Goal: Task Accomplishment & Management: Complete application form

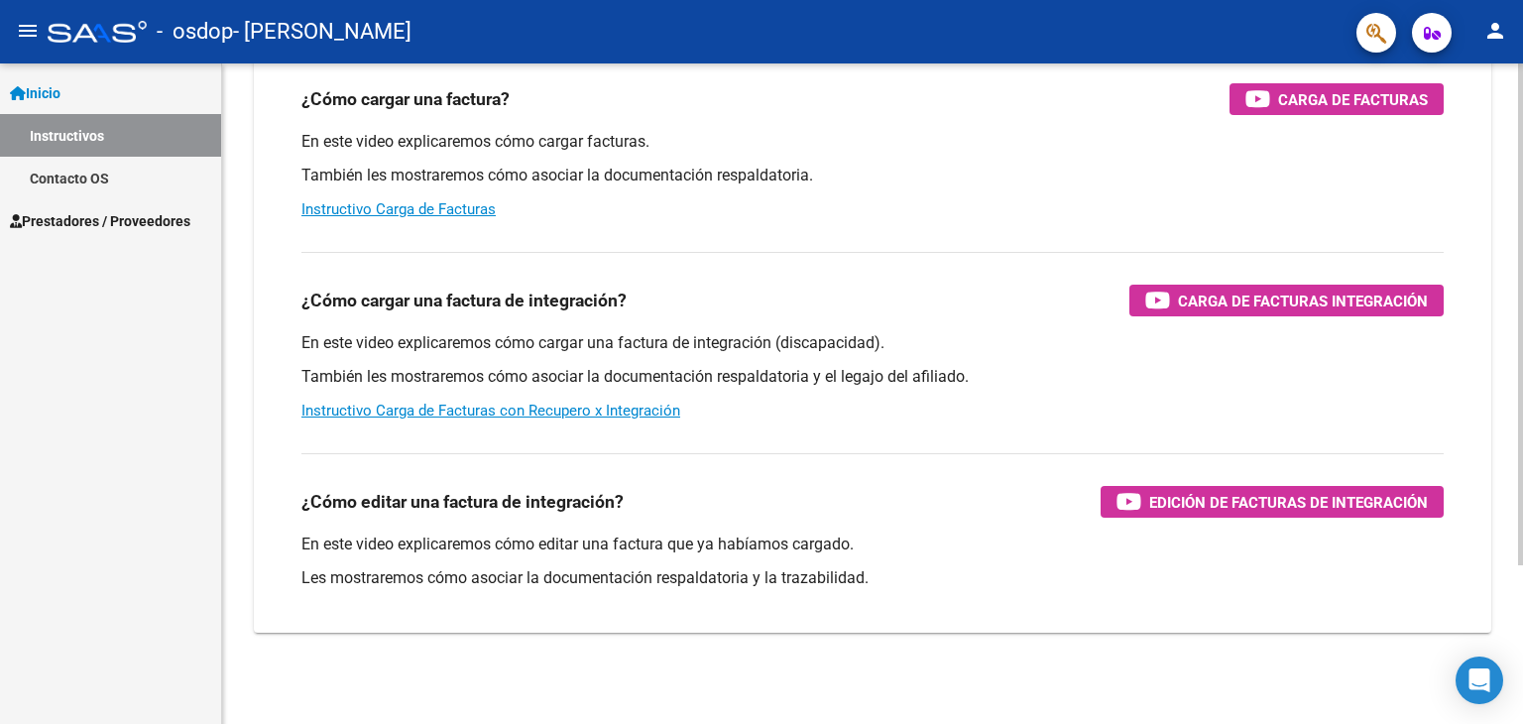
scroll to position [209, 0]
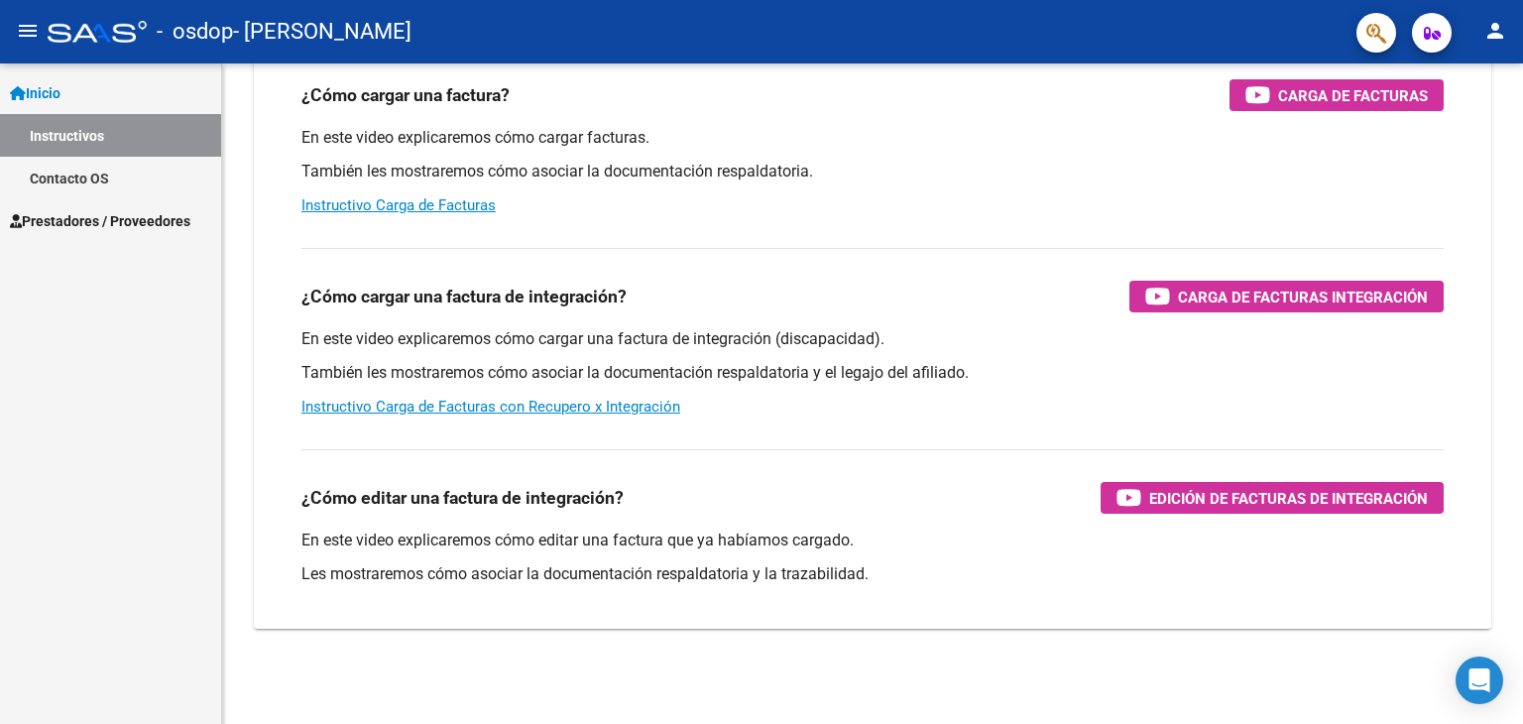
click at [88, 221] on span "Prestadores / Proveedores" at bounding box center [100, 221] width 180 height 22
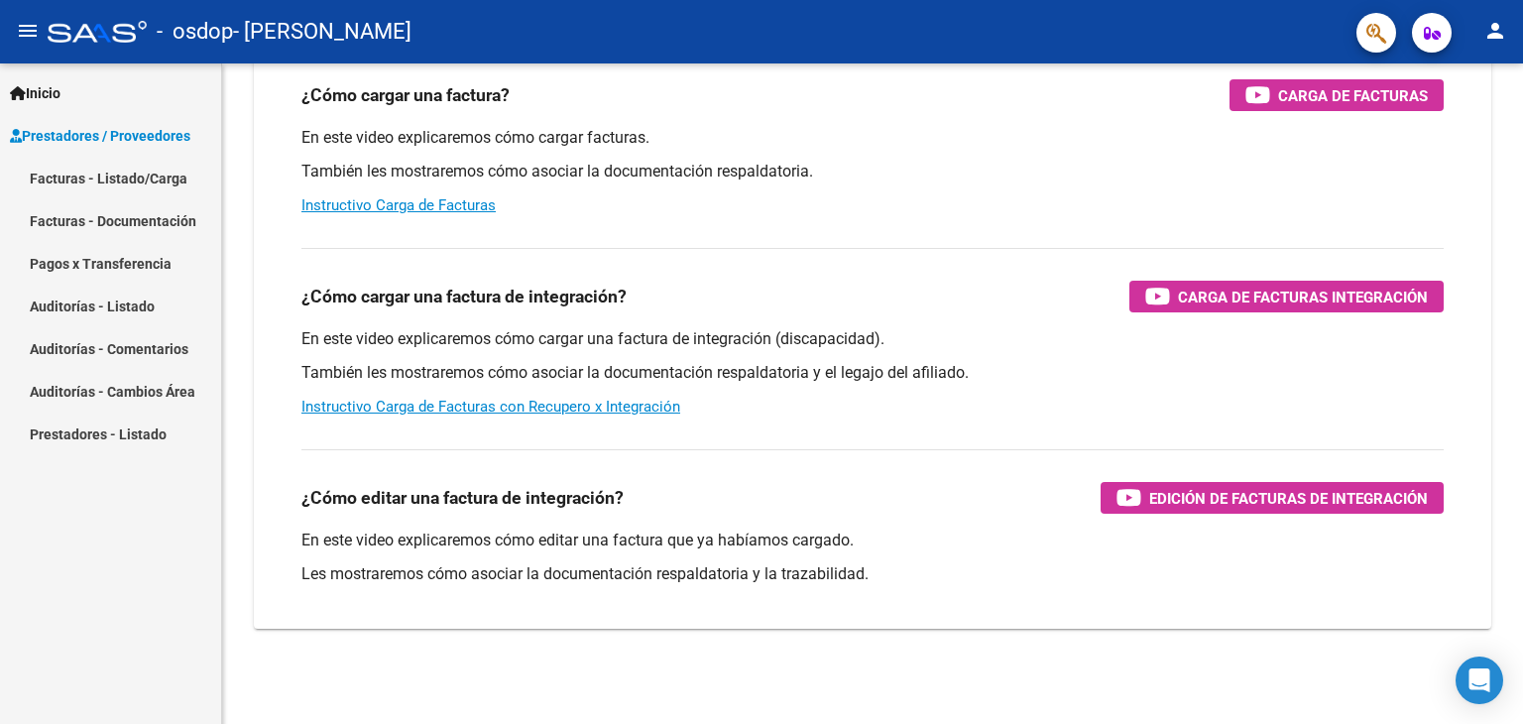
click at [130, 182] on link "Facturas - Listado/Carga" at bounding box center [110, 178] width 221 height 43
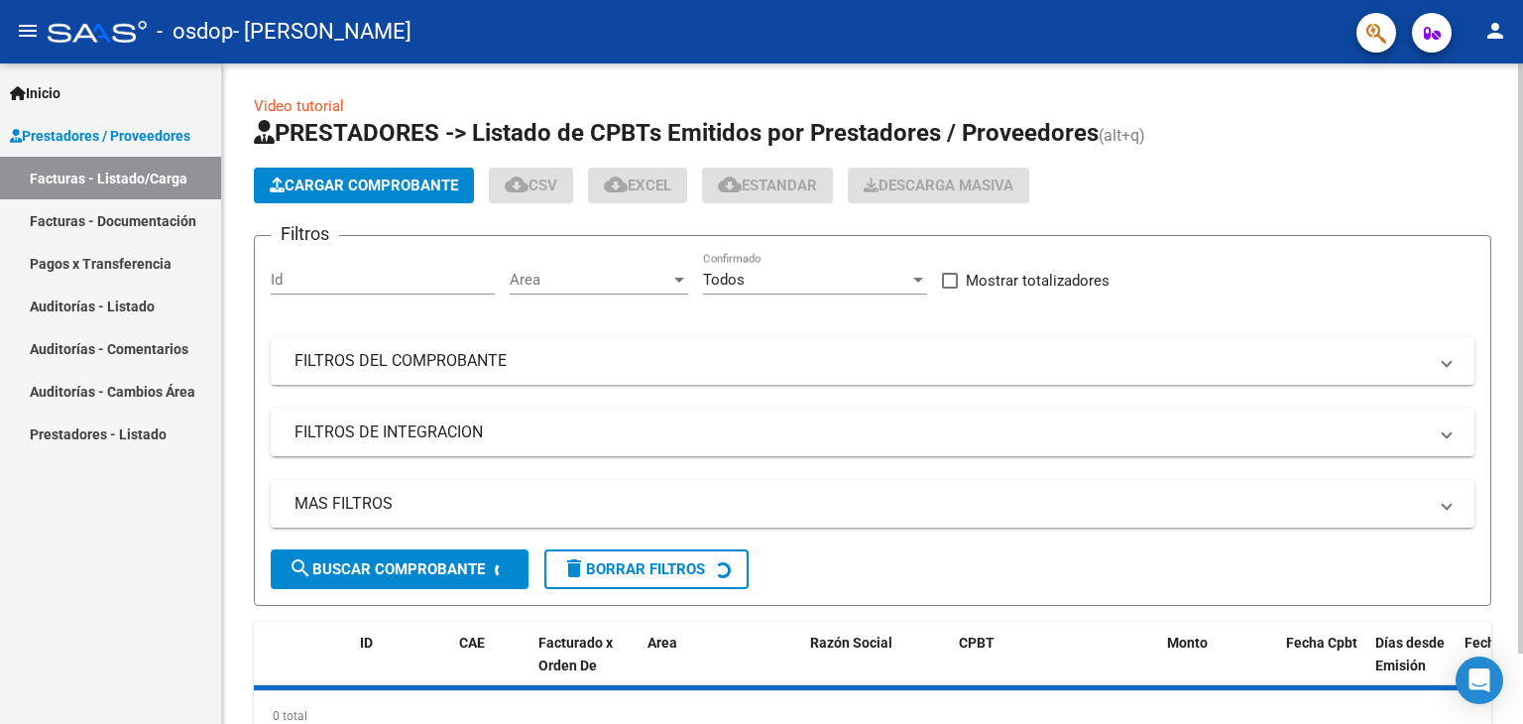
click at [327, 279] on input "Id" at bounding box center [383, 280] width 224 height 18
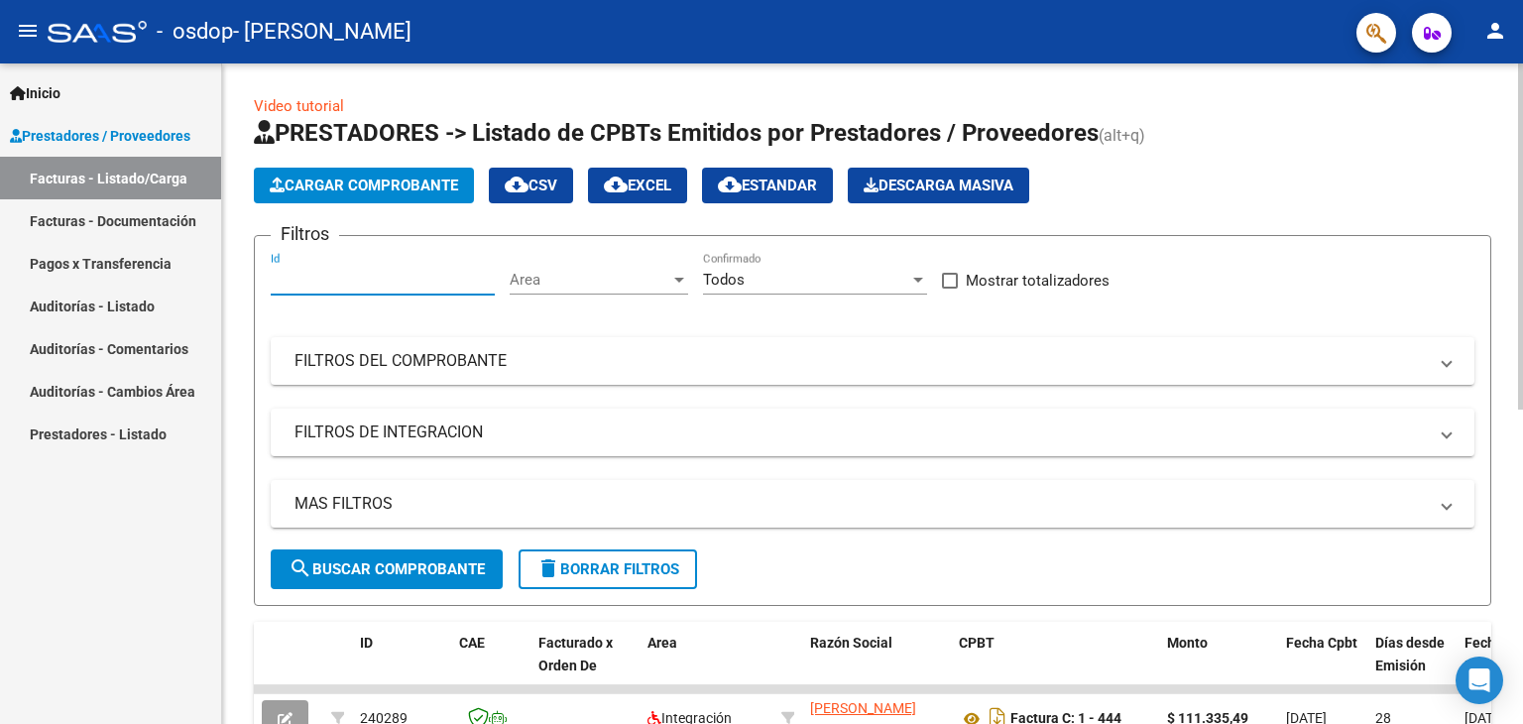
click at [419, 187] on span "Cargar Comprobante" at bounding box center [364, 186] width 188 height 18
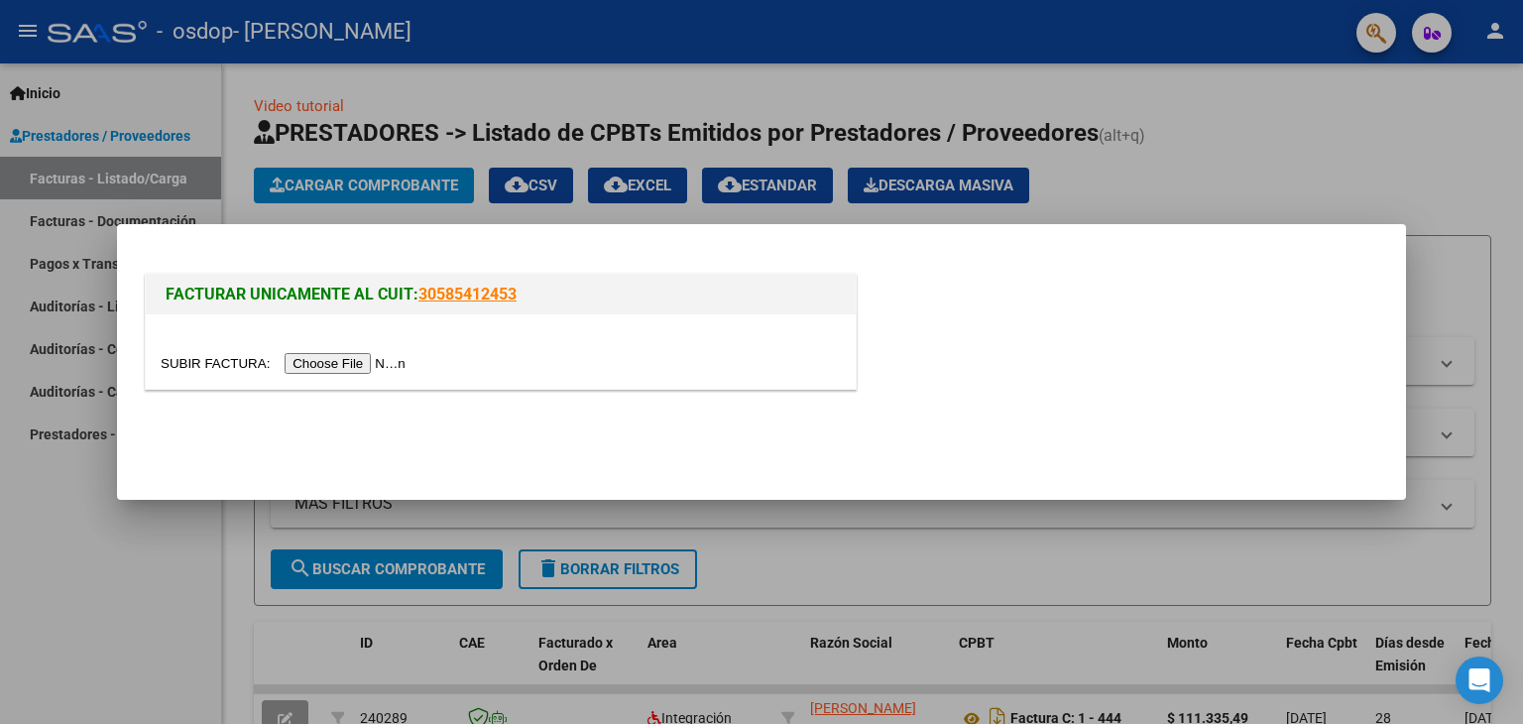
drag, startPoint x: 332, startPoint y: 359, endPoint x: 343, endPoint y: 366, distance: 12.9
click at [343, 366] on input "file" at bounding box center [286, 363] width 251 height 21
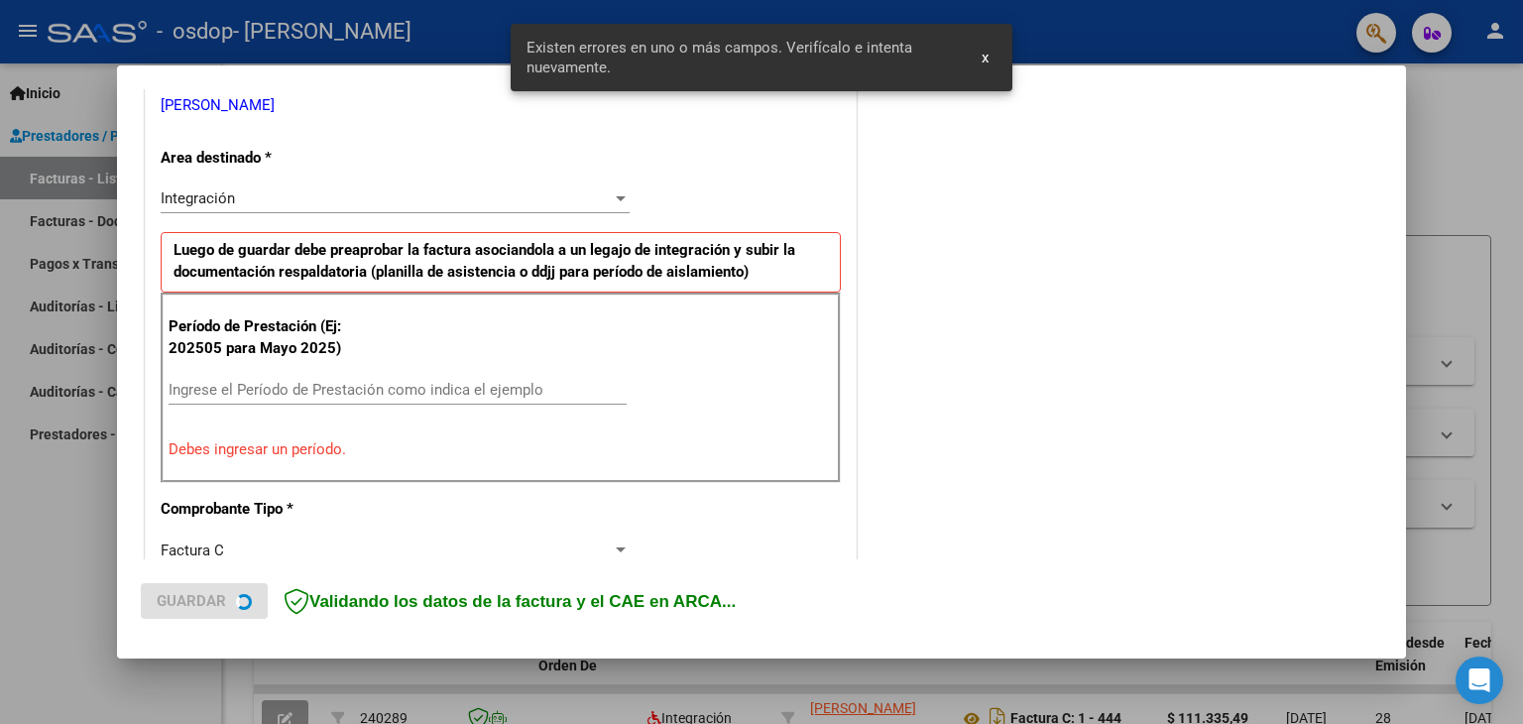
scroll to position [416, 0]
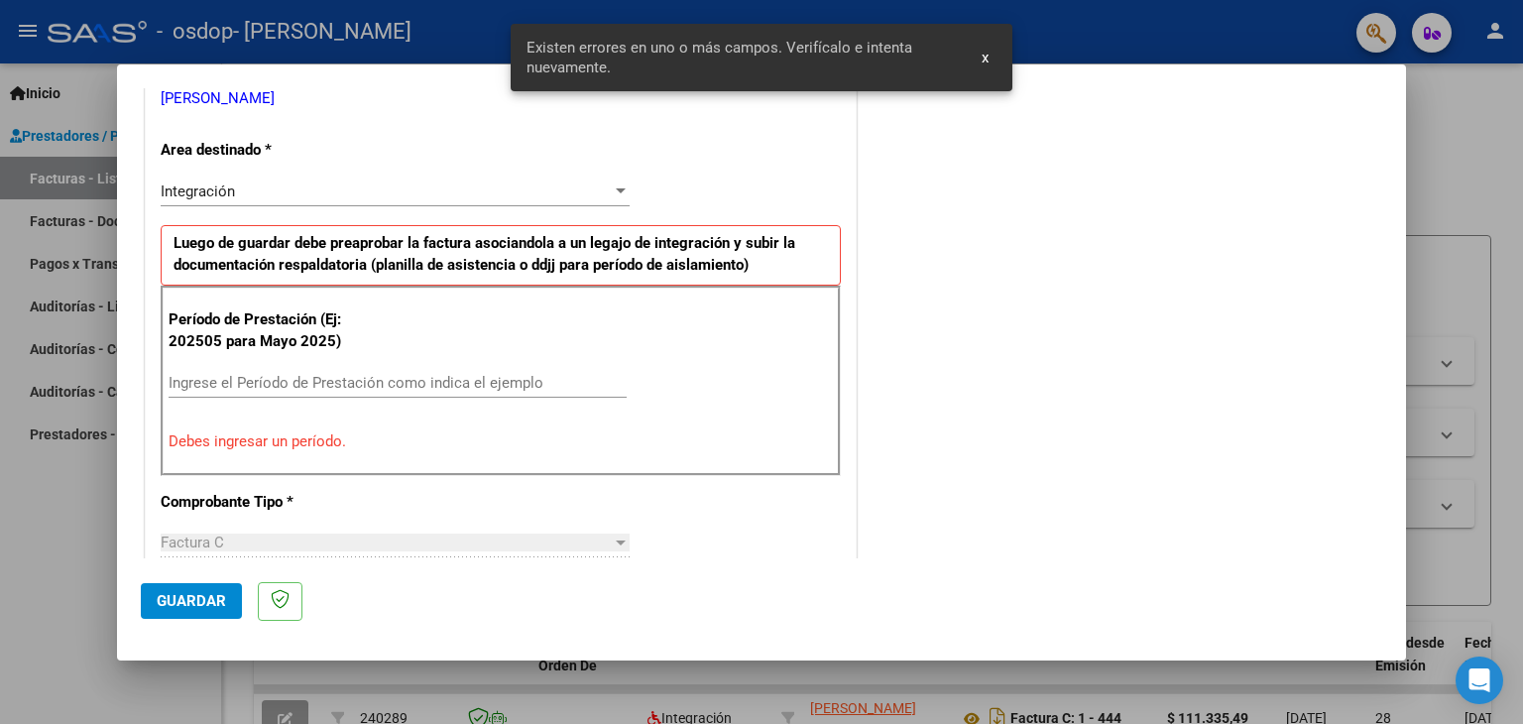
click at [497, 379] on input "Ingrese el Período de Prestación como indica el ejemplo" at bounding box center [398, 383] width 458 height 18
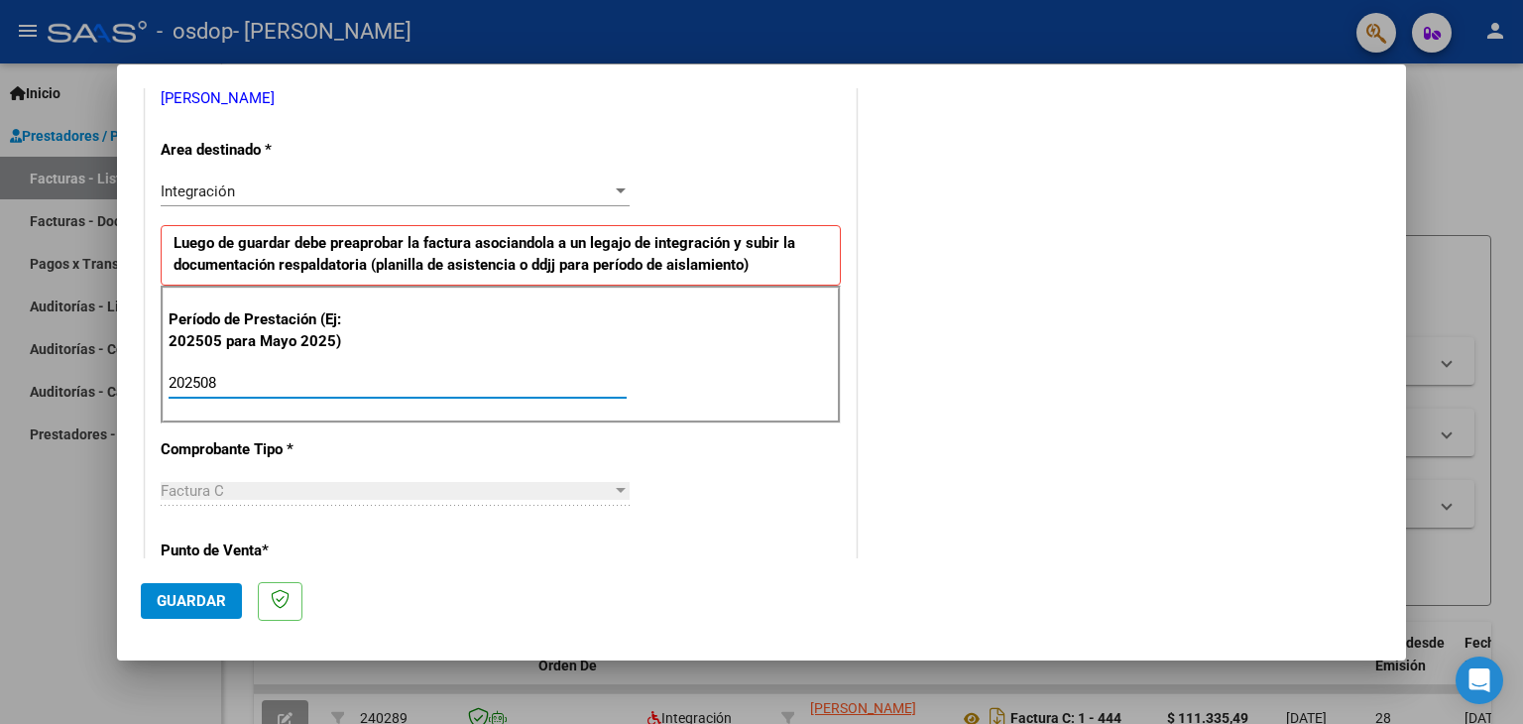
type input "202508"
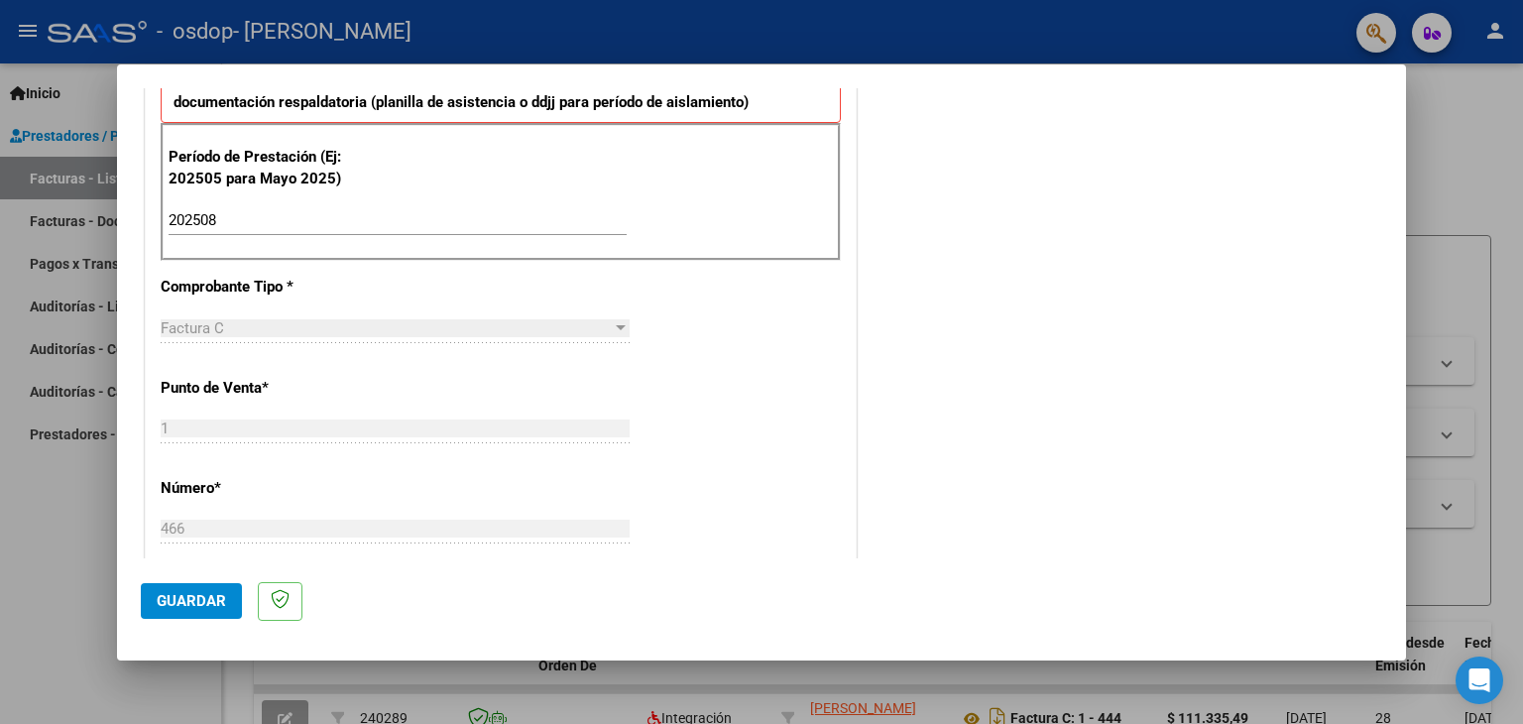
scroll to position [544, 0]
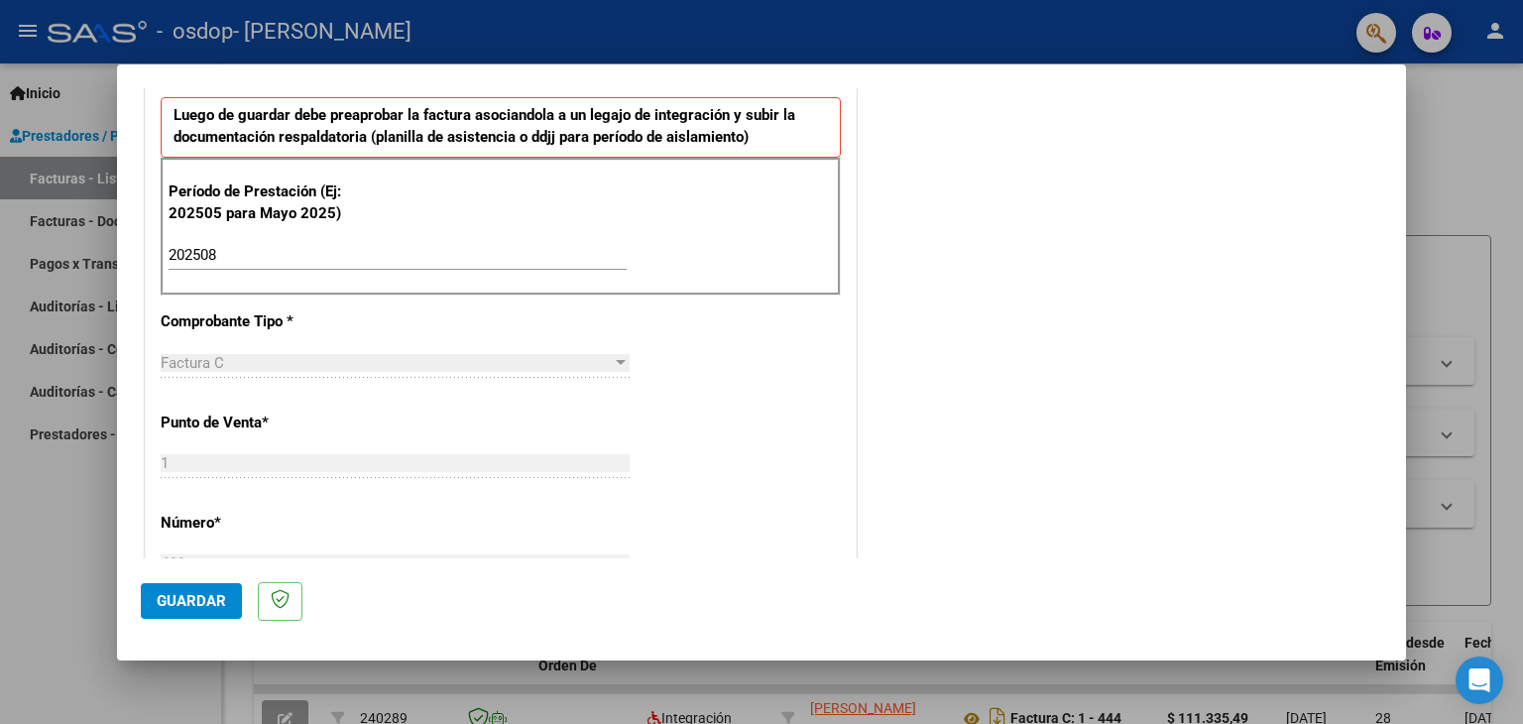
click at [300, 356] on div "Factura C" at bounding box center [386, 363] width 451 height 18
click at [616, 362] on div at bounding box center [621, 362] width 10 height 5
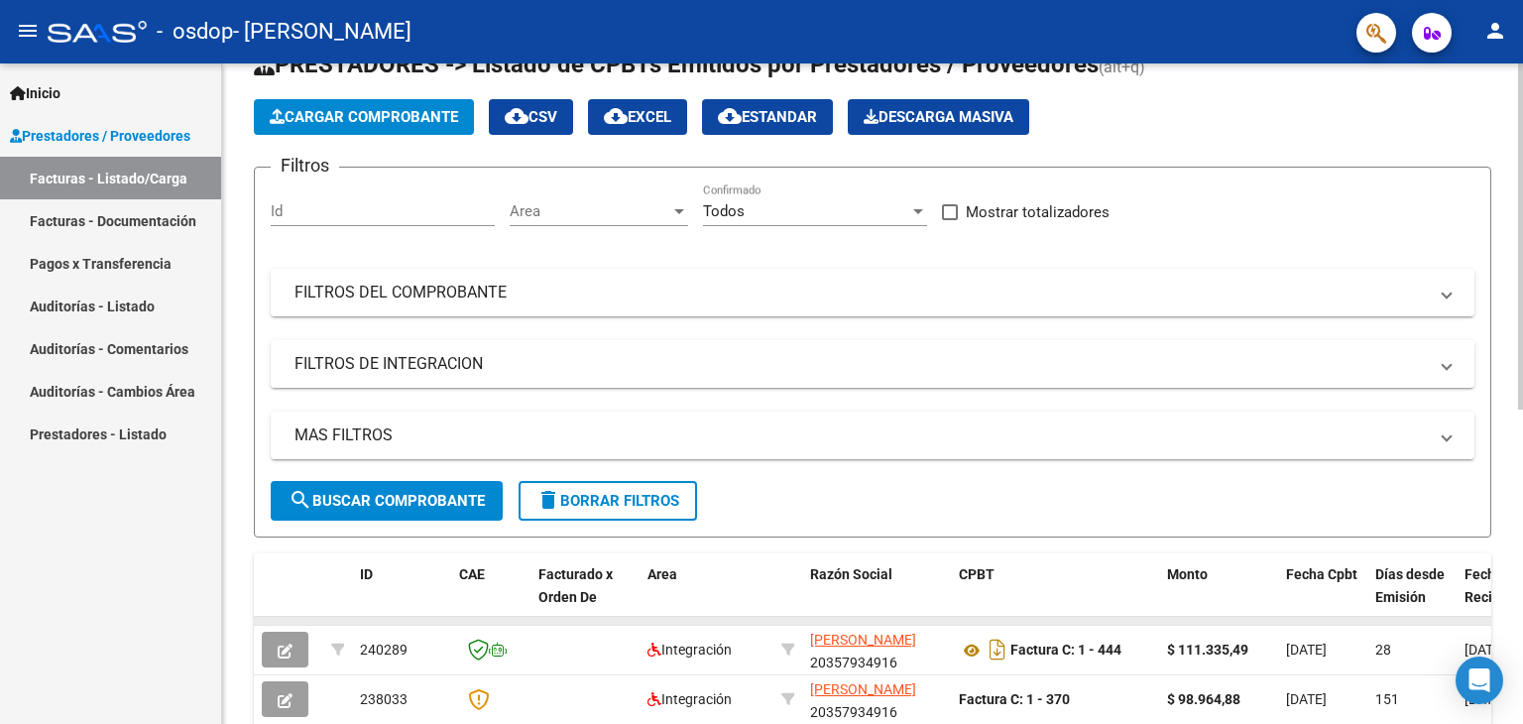
scroll to position [198, 0]
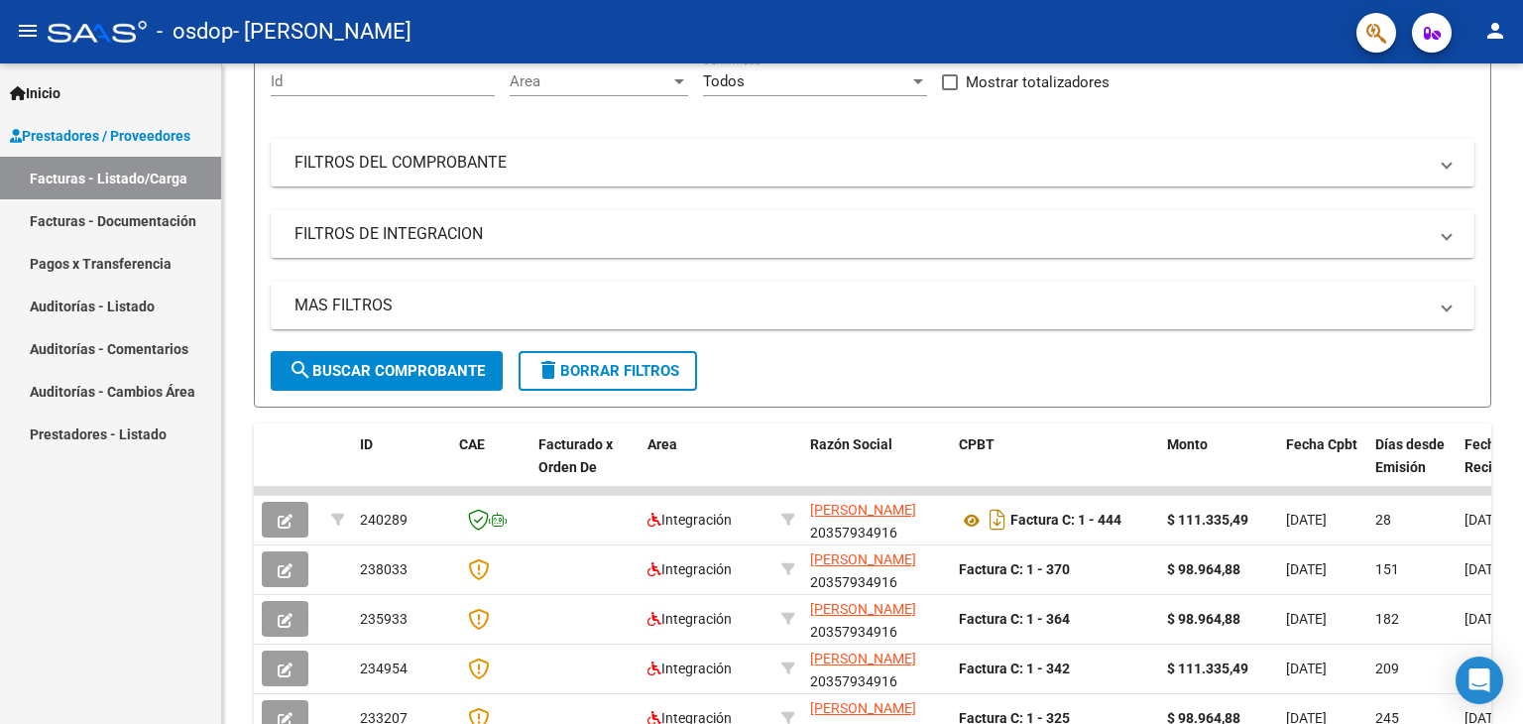
click at [87, 136] on span "Prestadores / Proveedores" at bounding box center [100, 136] width 180 height 22
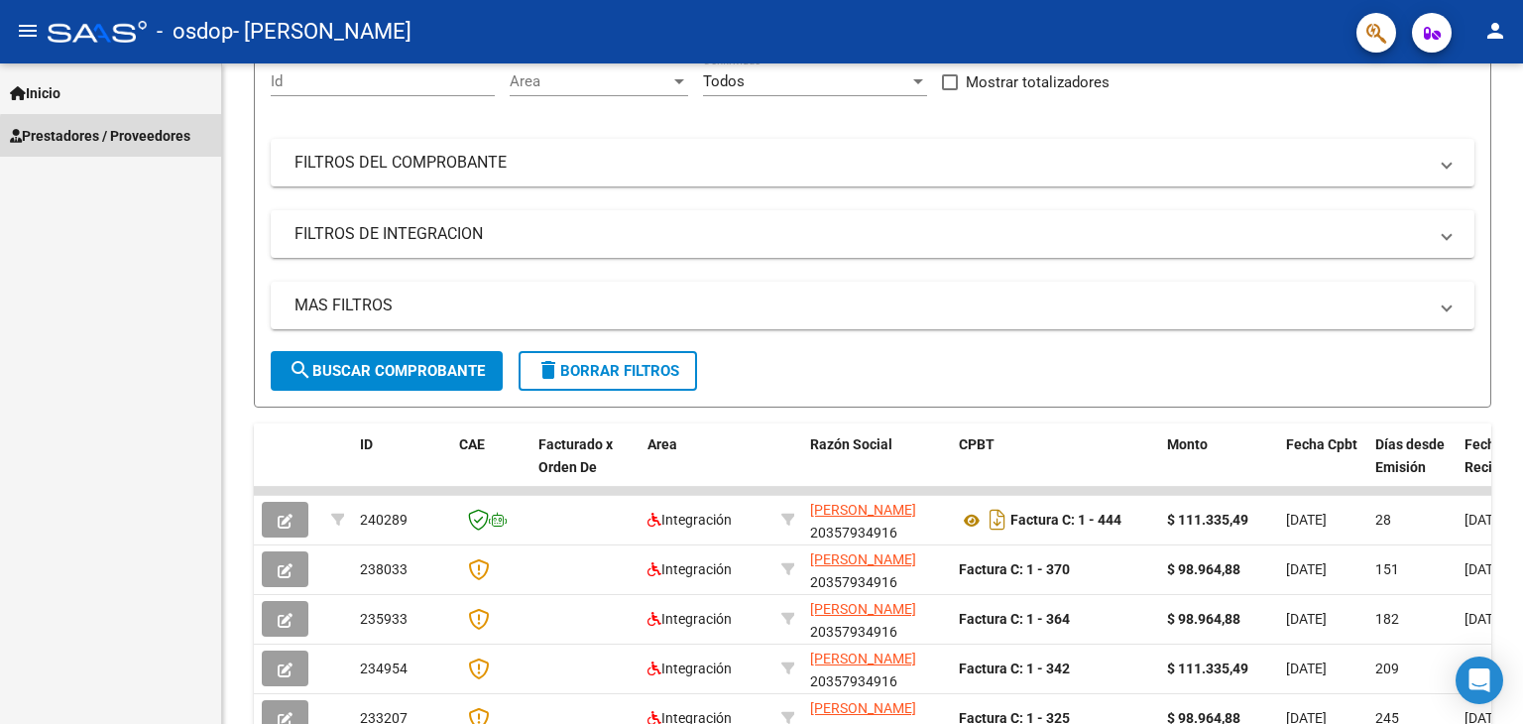
drag, startPoint x: 125, startPoint y: 144, endPoint x: 144, endPoint y: 152, distance: 20.4
drag, startPoint x: 144, startPoint y: 152, endPoint x: 147, endPoint y: 142, distance: 10.4
click at [147, 142] on span "Prestadores / Proveedores" at bounding box center [100, 136] width 180 height 22
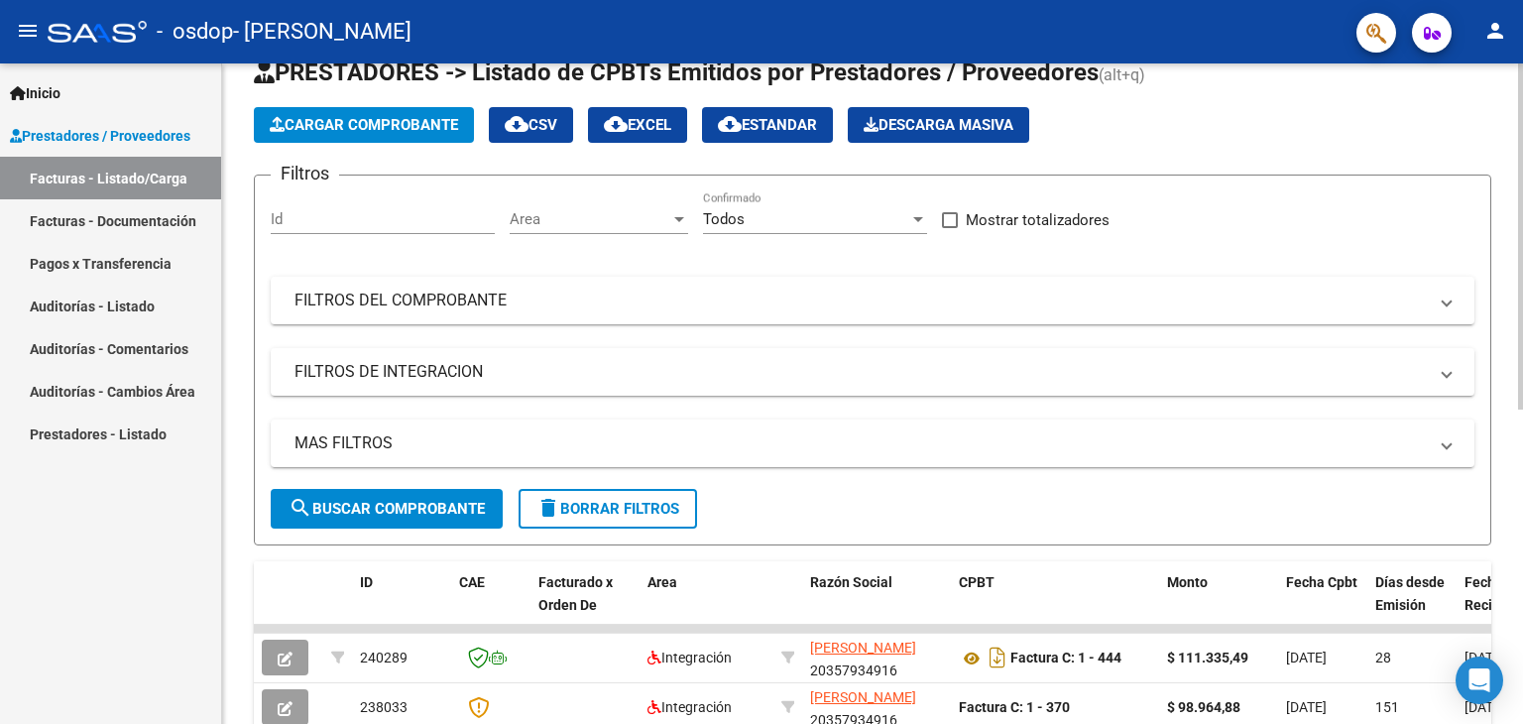
scroll to position [0, 0]
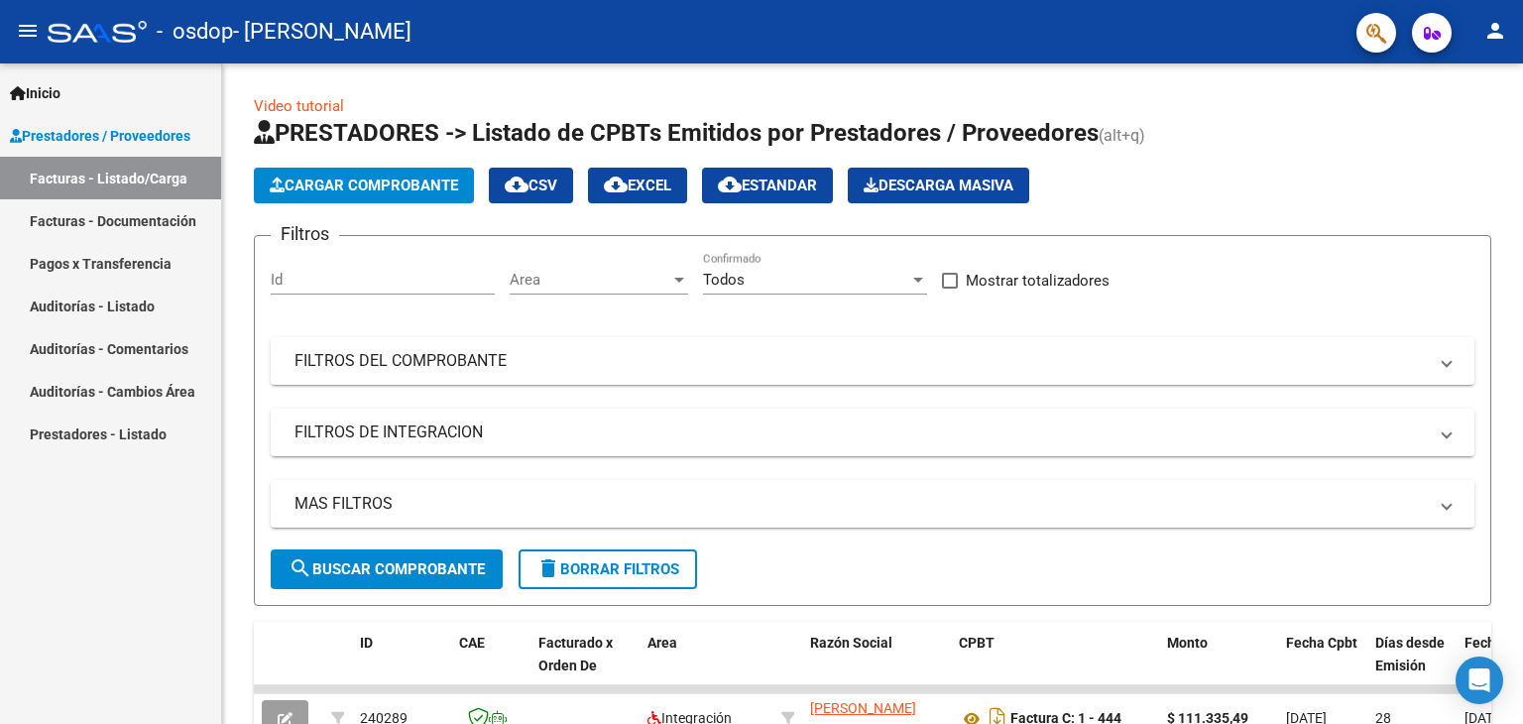
click at [50, 92] on span "Inicio" at bounding box center [35, 93] width 51 height 22
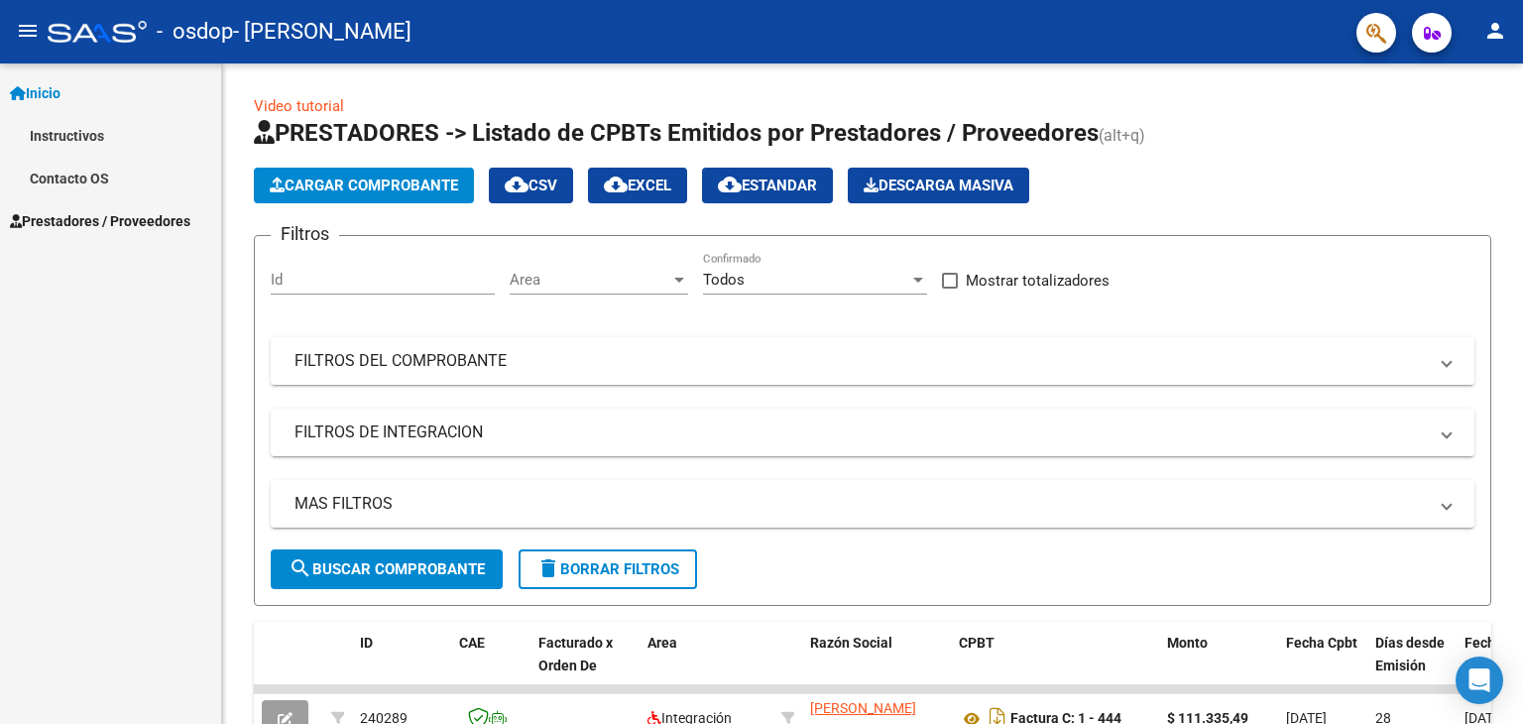
click at [74, 136] on link "Instructivos" at bounding box center [110, 135] width 221 height 43
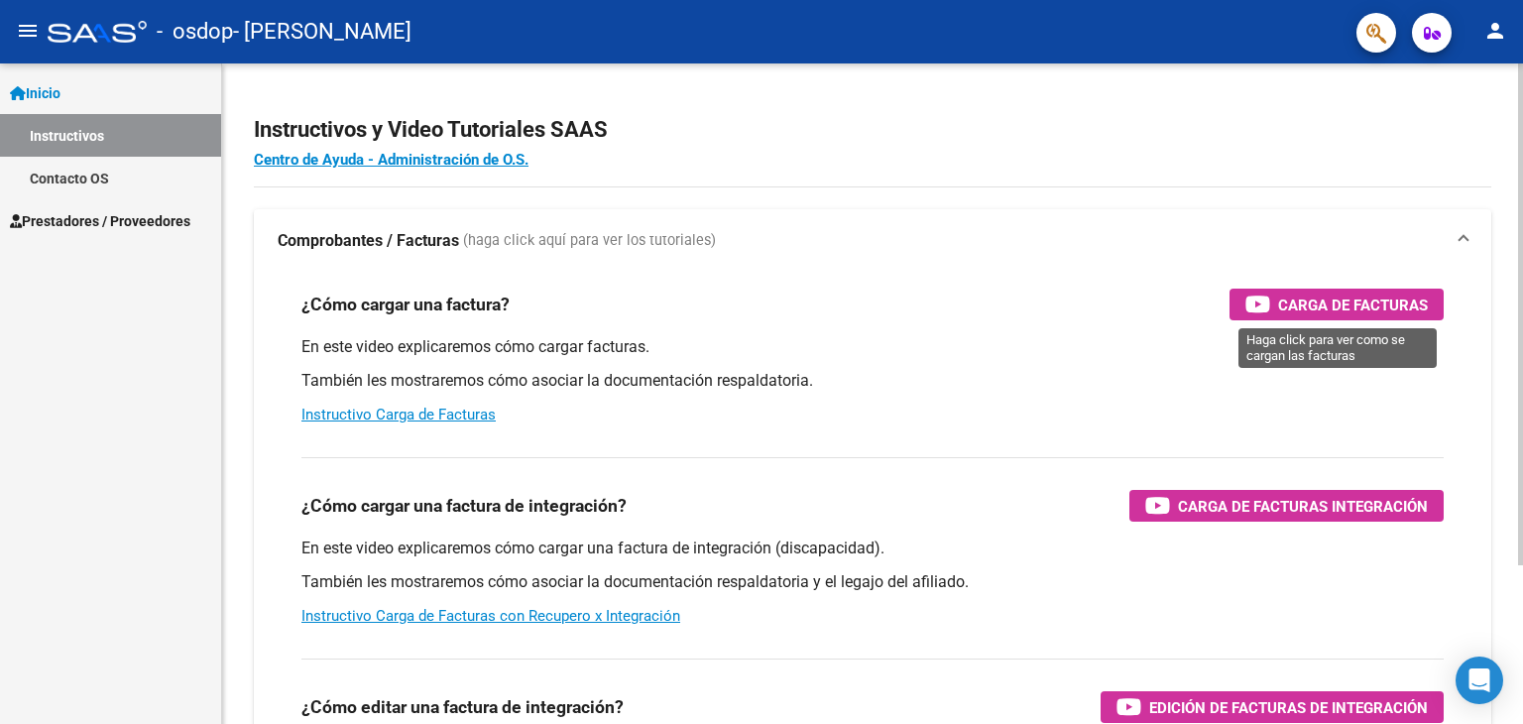
click at [1329, 295] on span "Carga de Facturas" at bounding box center [1353, 305] width 150 height 25
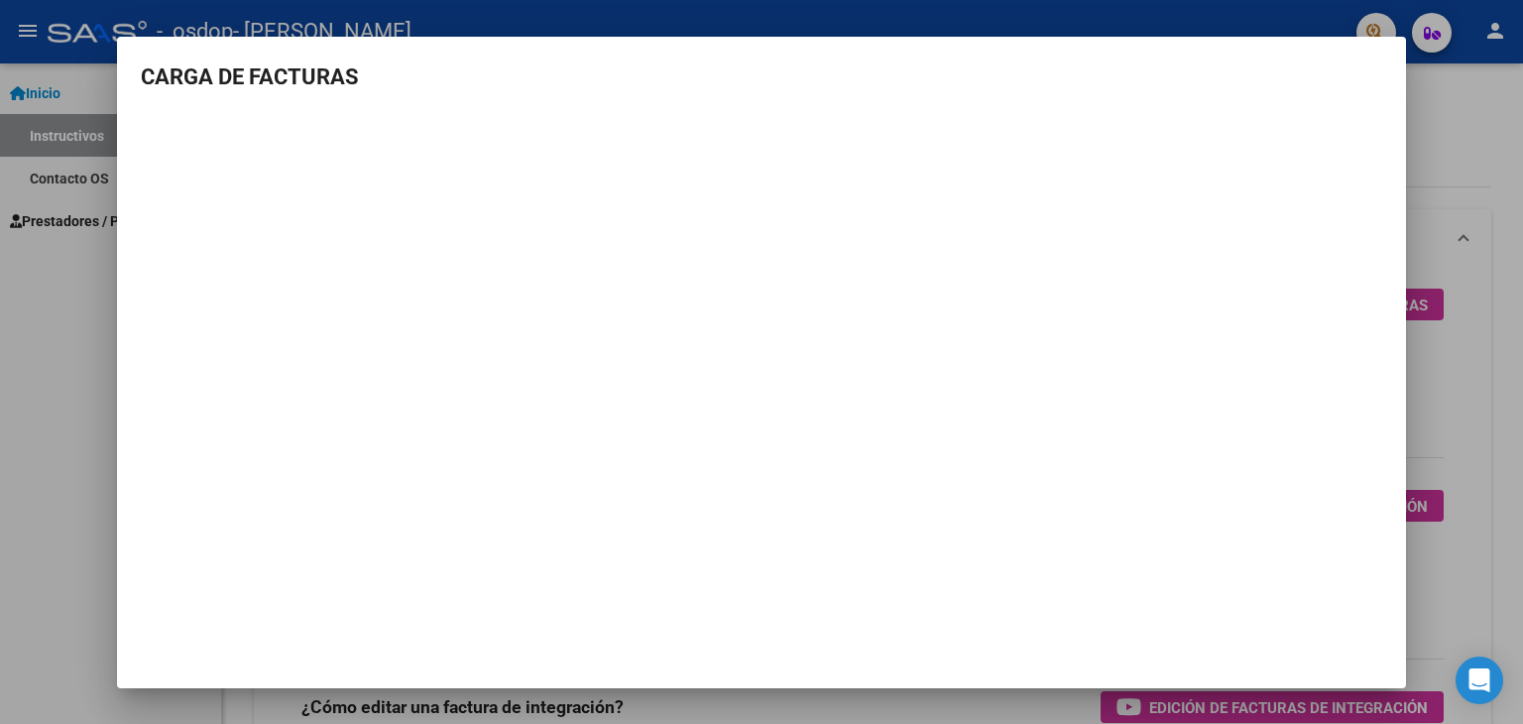
click at [75, 358] on div at bounding box center [761, 362] width 1523 height 724
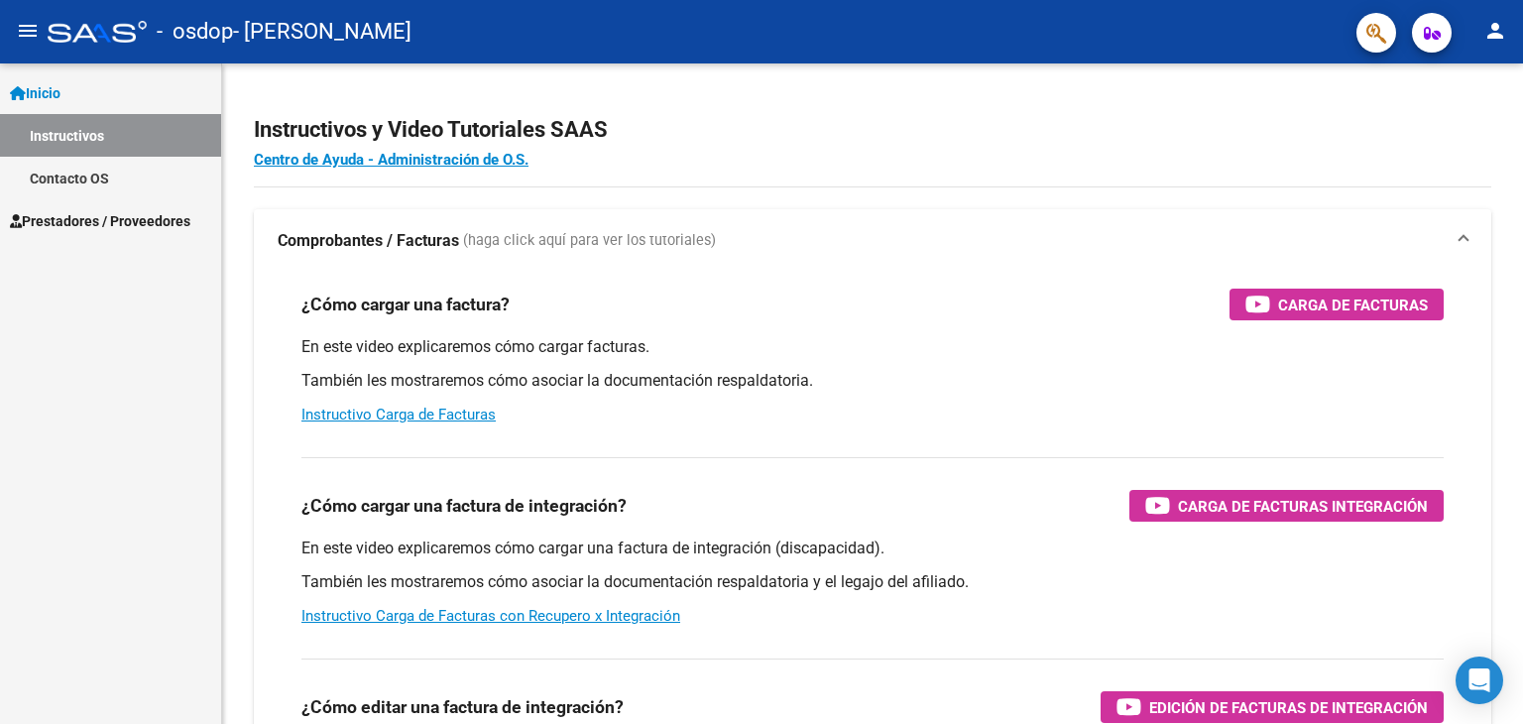
click at [103, 213] on span "Prestadores / Proveedores" at bounding box center [100, 221] width 180 height 22
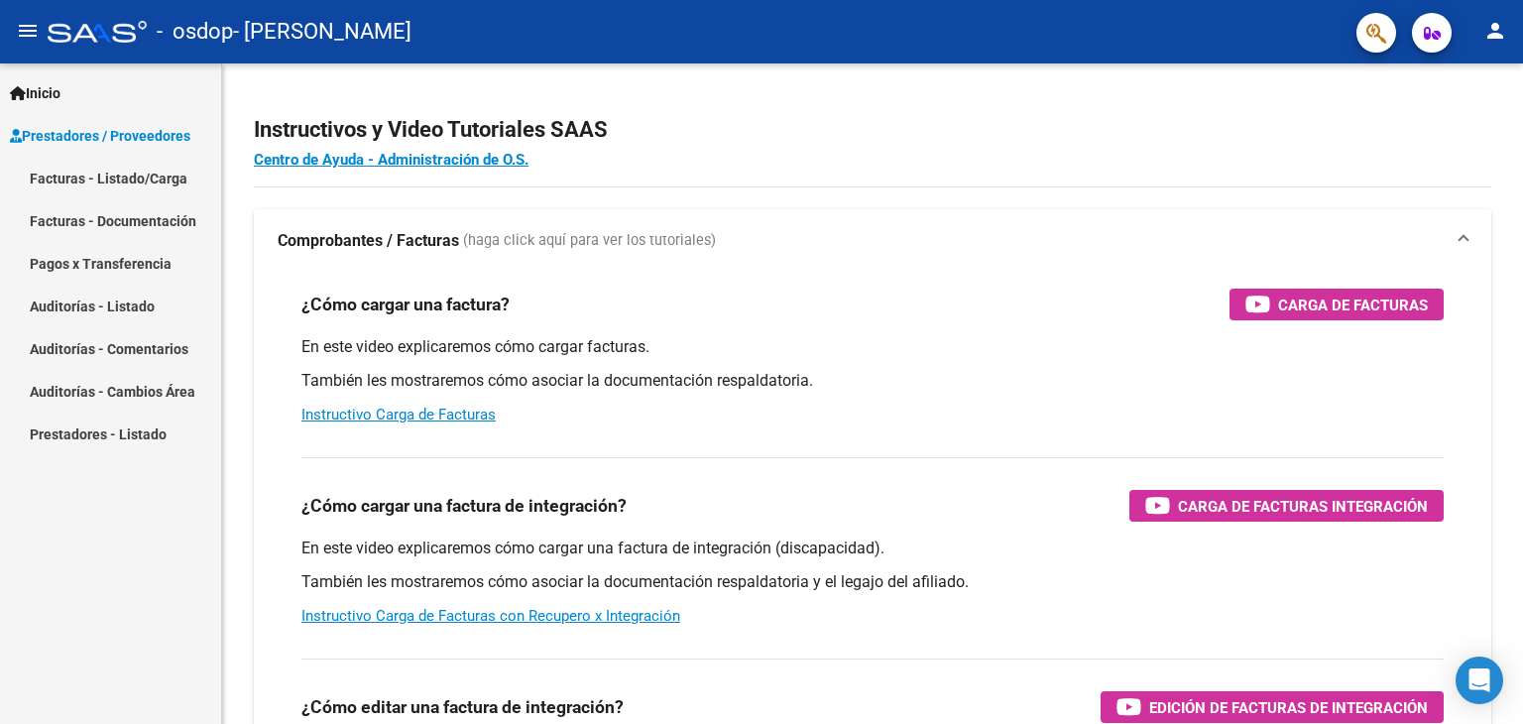
click at [149, 185] on link "Facturas - Listado/Carga" at bounding box center [110, 178] width 221 height 43
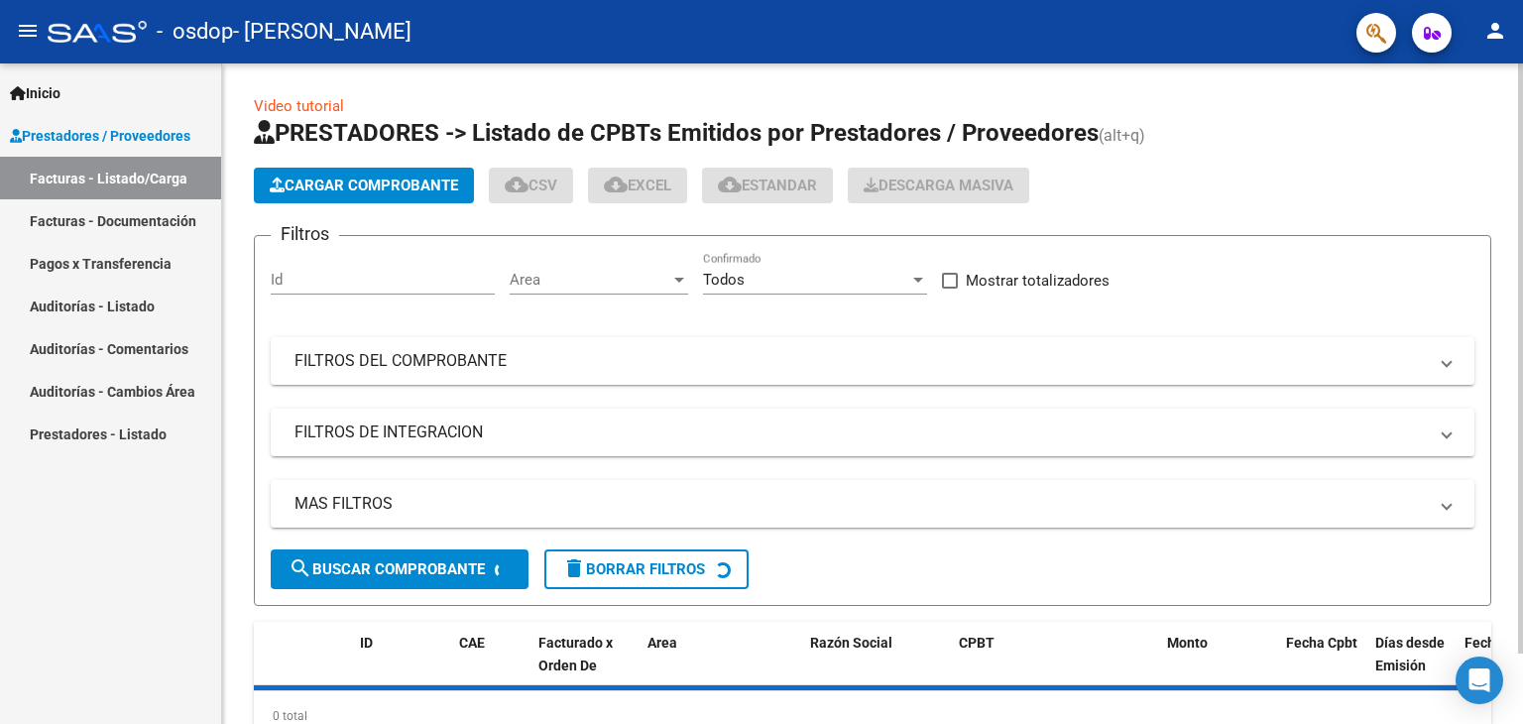
click at [401, 195] on button "Cargar Comprobante" at bounding box center [364, 186] width 220 height 36
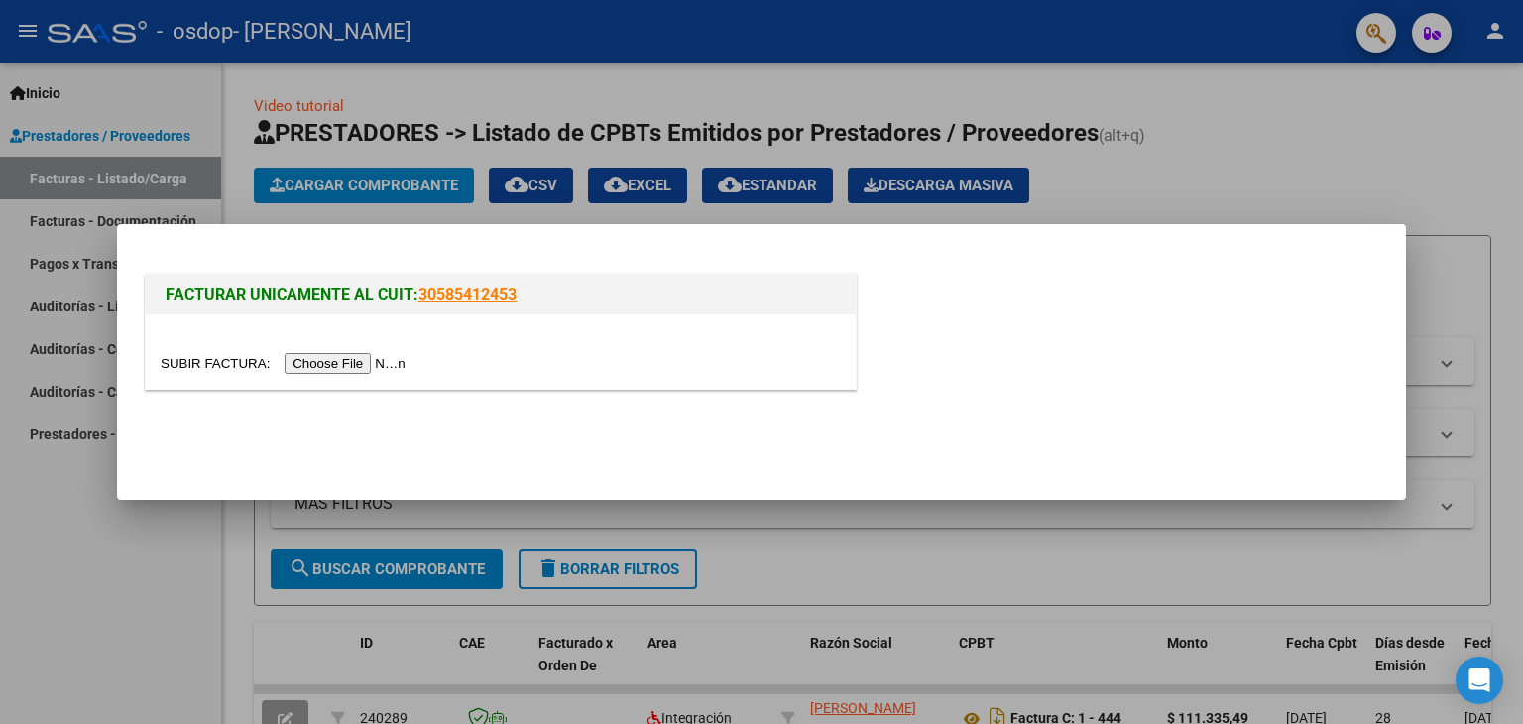
click at [378, 366] on input "file" at bounding box center [286, 363] width 251 height 21
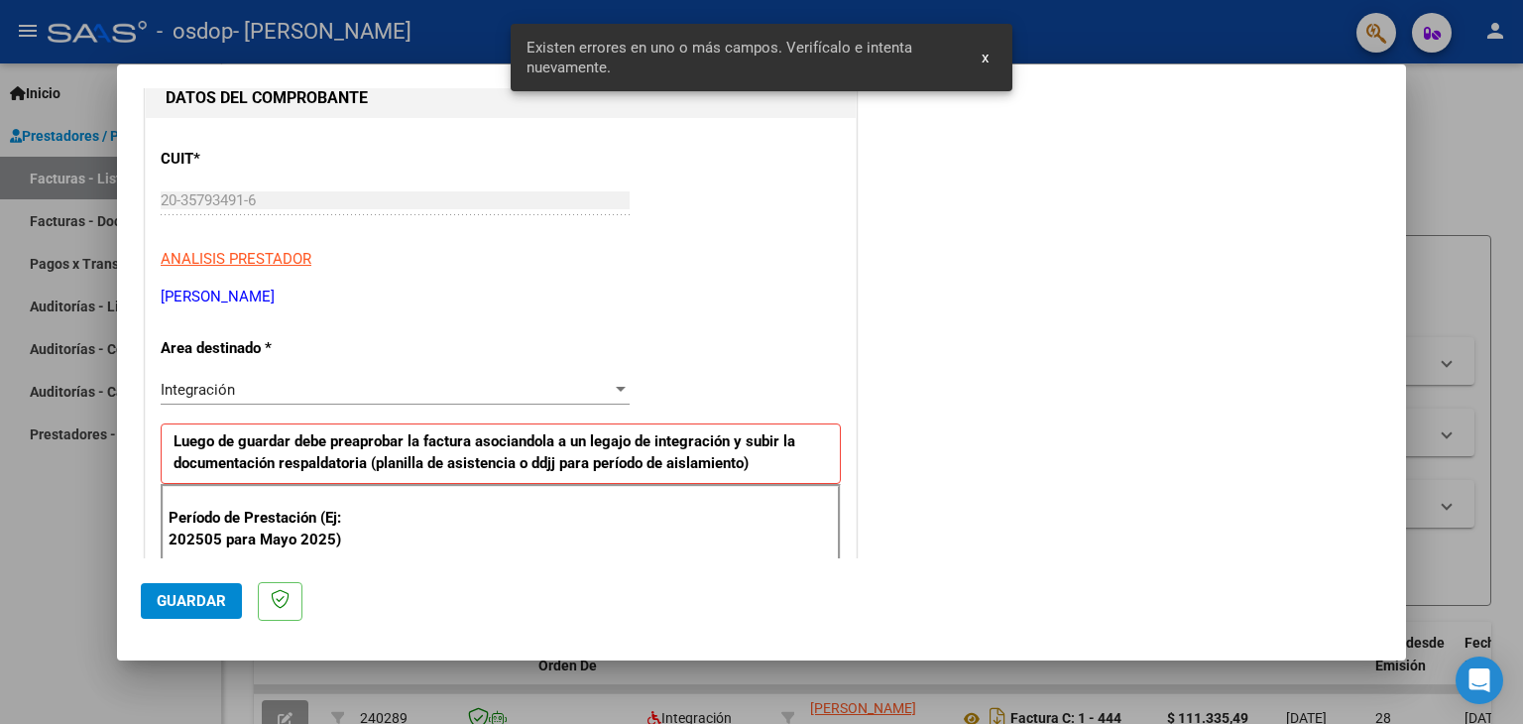
scroll to position [416, 0]
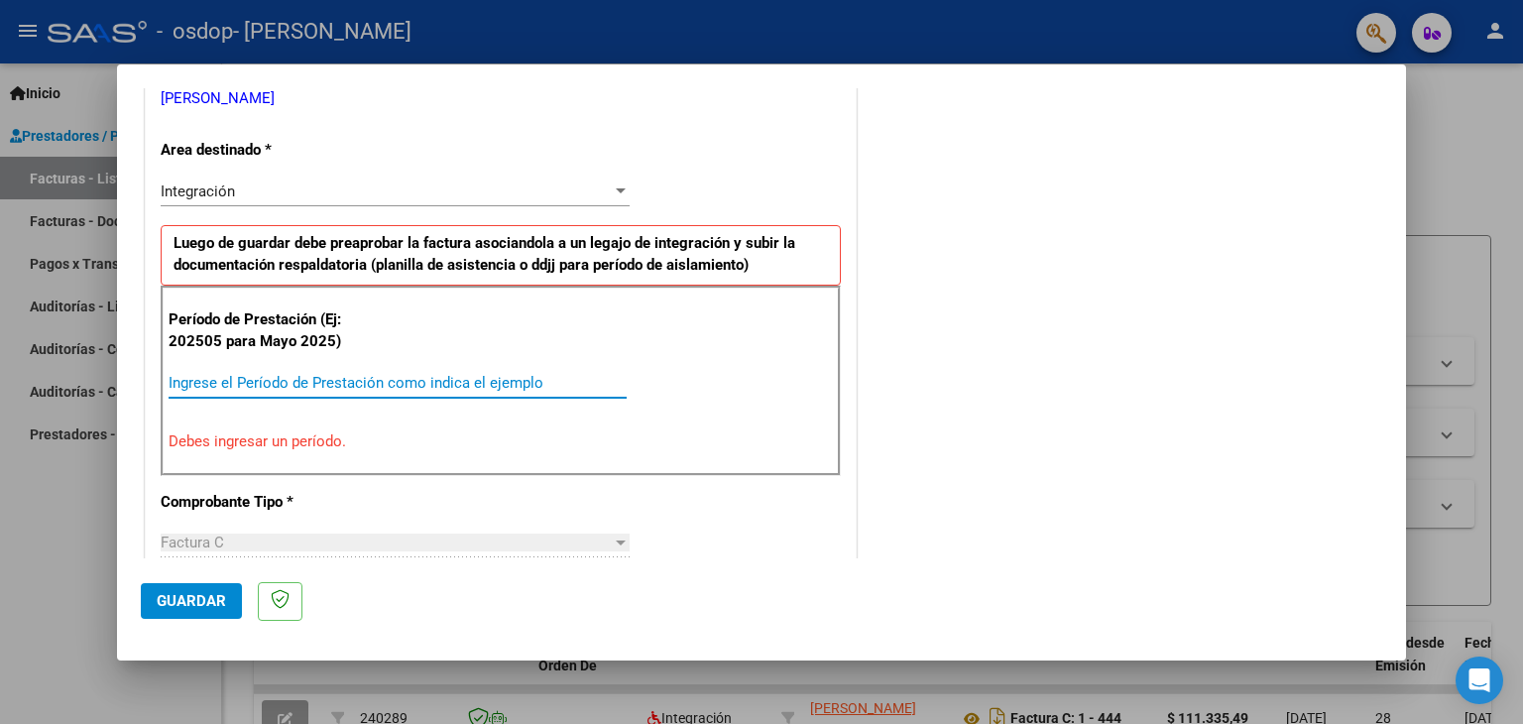
click at [294, 374] on input "Ingrese el Período de Prestación como indica el ejemplo" at bounding box center [398, 383] width 458 height 18
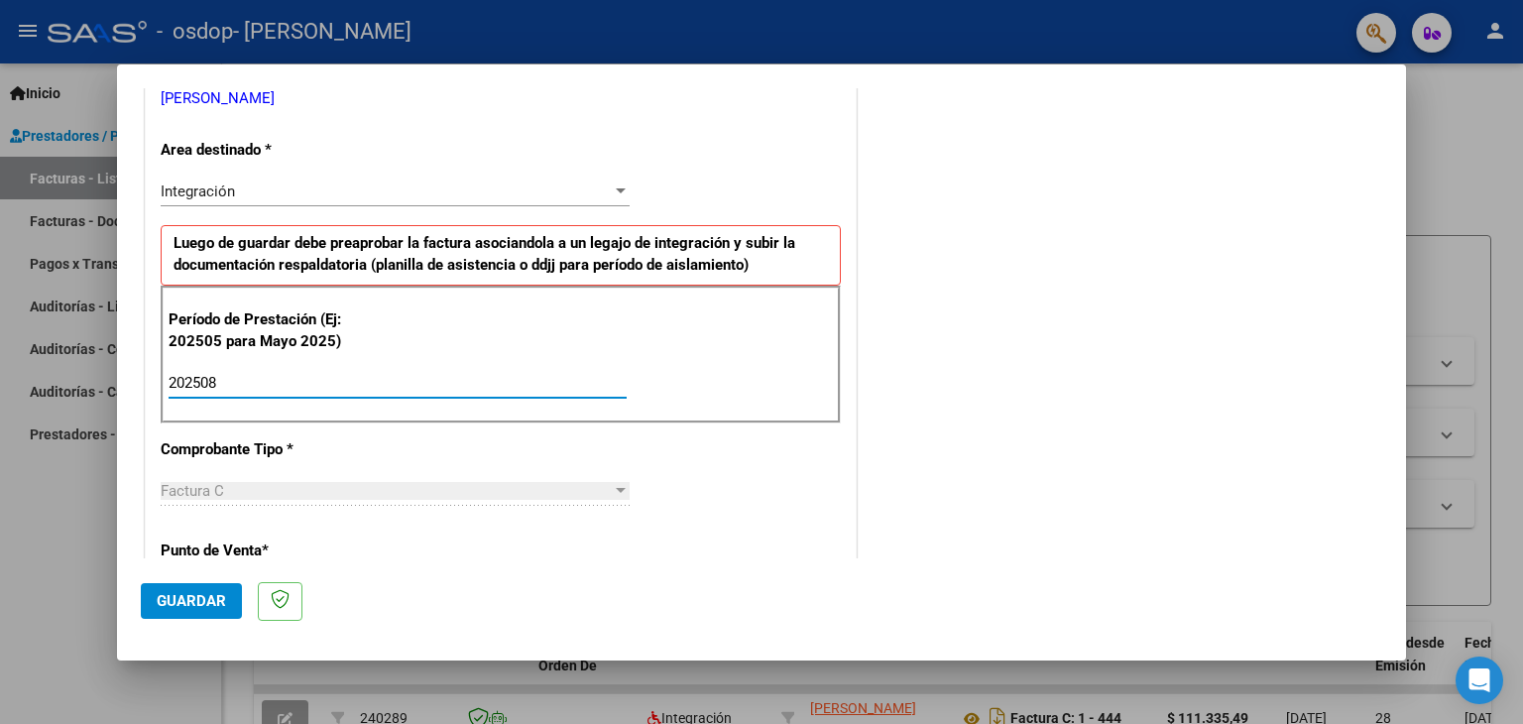
type input "202508"
click at [376, 445] on div "CUIT * 20-35793491-6 Ingresar CUIT ANALISIS PRESTADOR LUCHILO [PERSON_NAME] Are…" at bounding box center [501, 666] width 710 height 1492
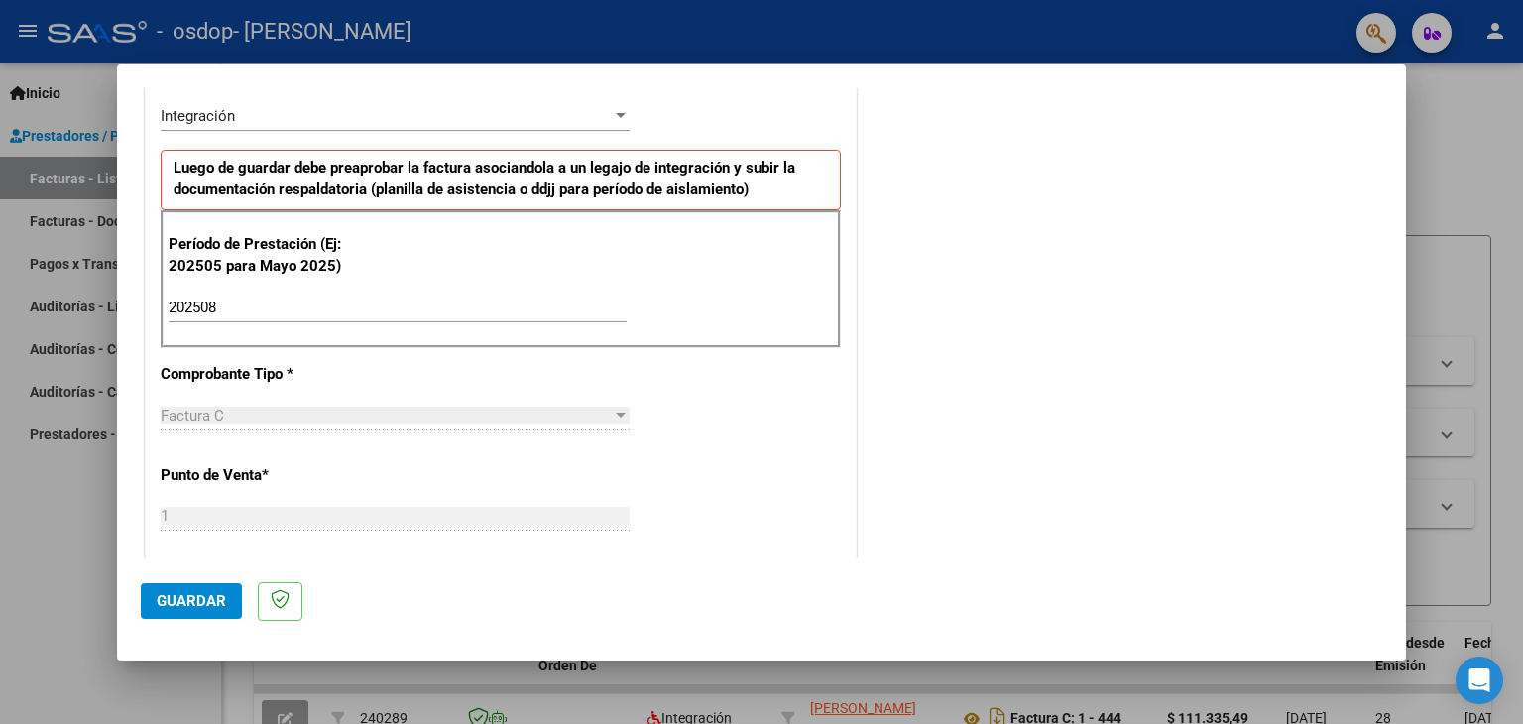
scroll to position [615, 0]
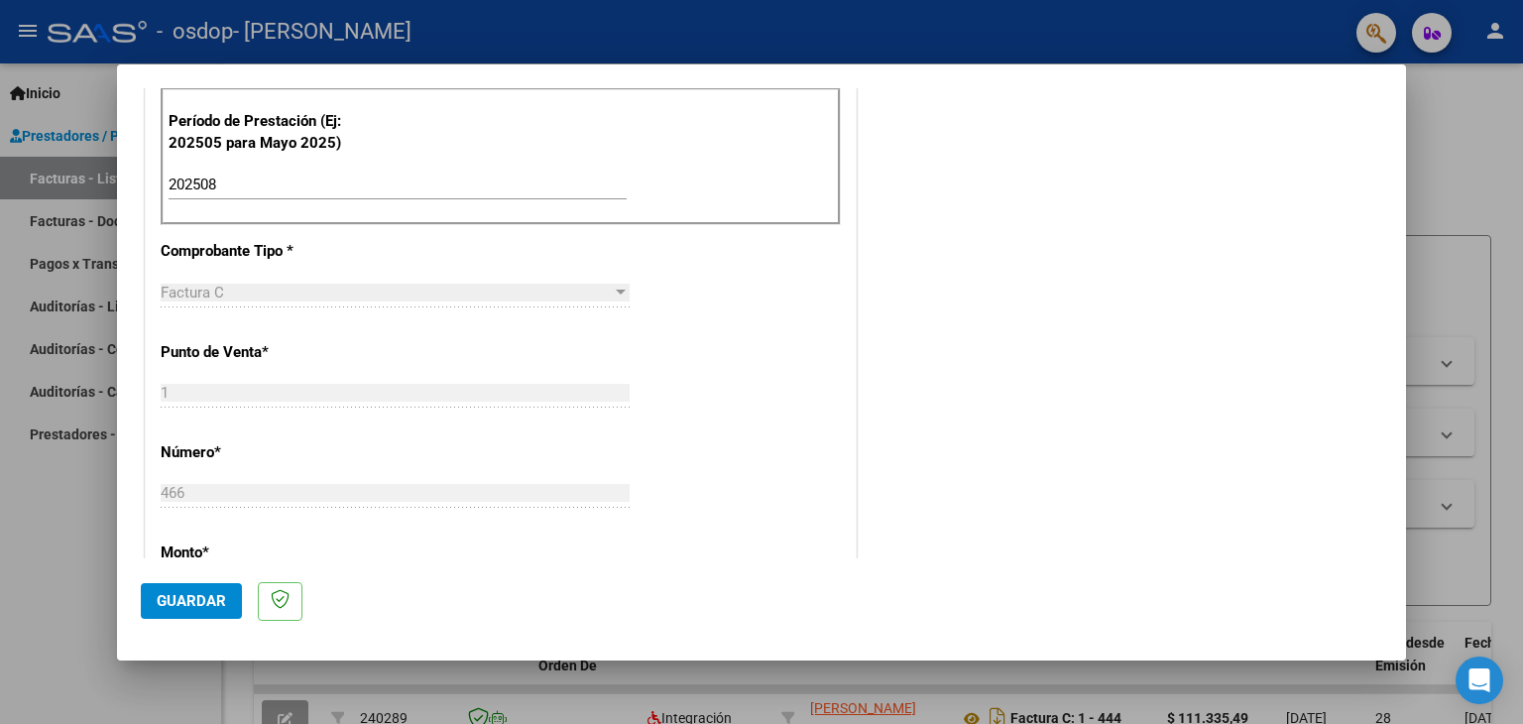
click at [621, 297] on div at bounding box center [621, 293] width 18 height 16
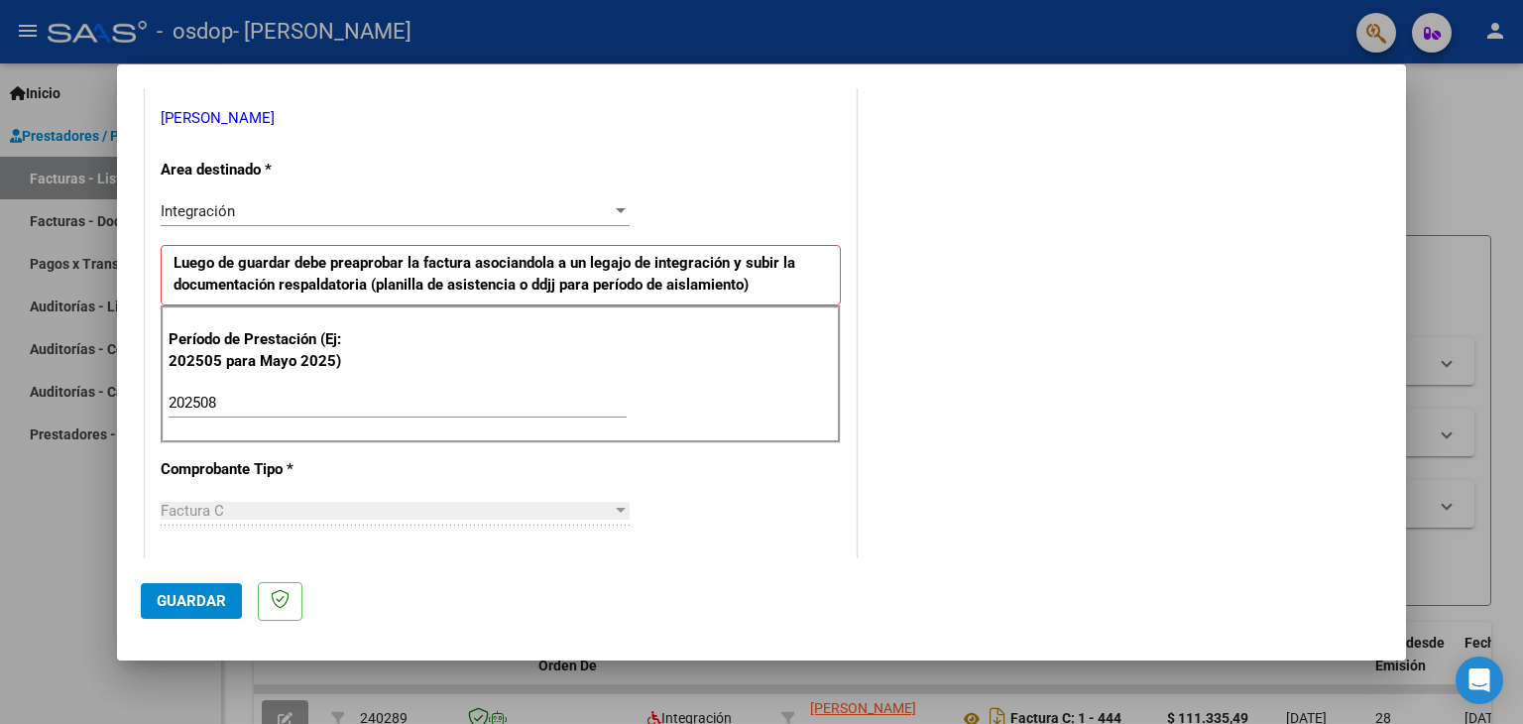
scroll to position [380, 0]
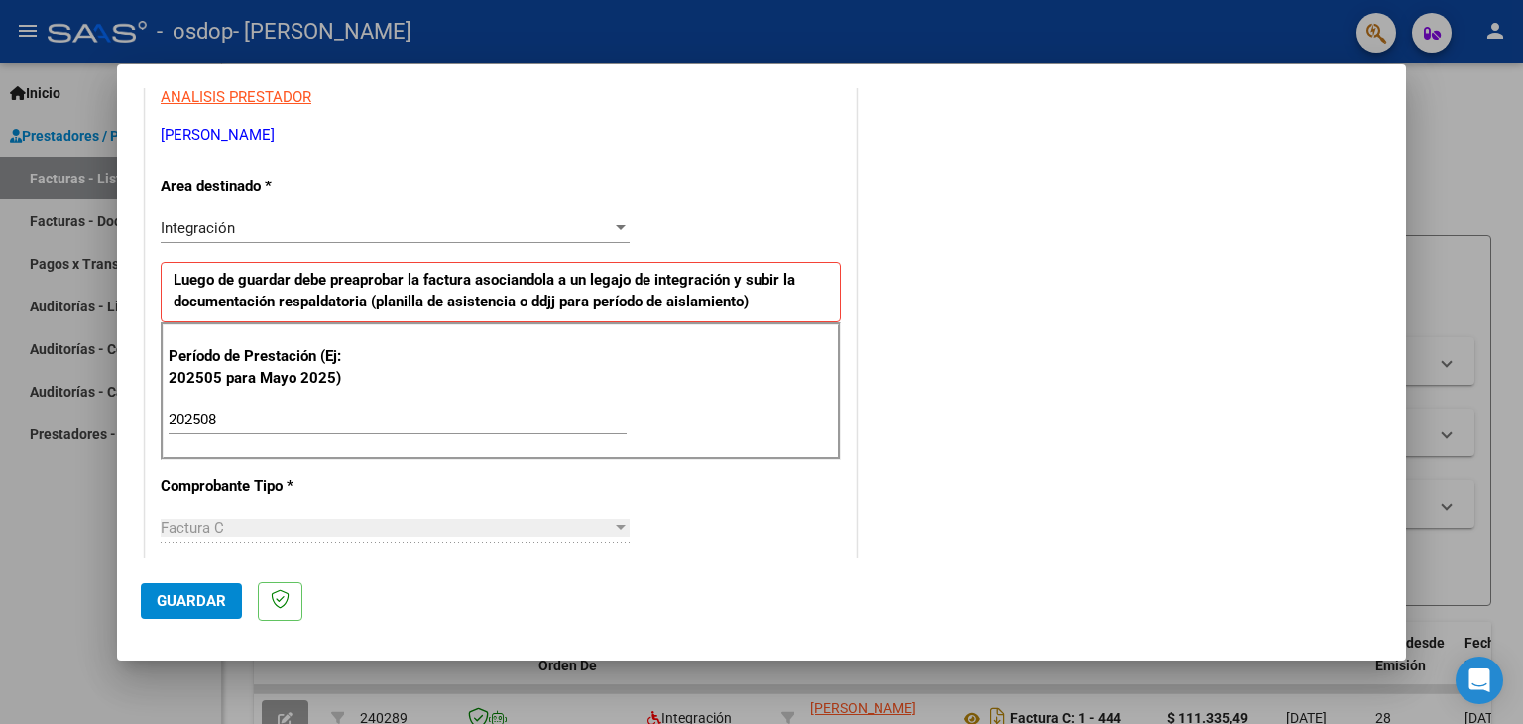
click at [374, 228] on div "Integración" at bounding box center [386, 228] width 451 height 18
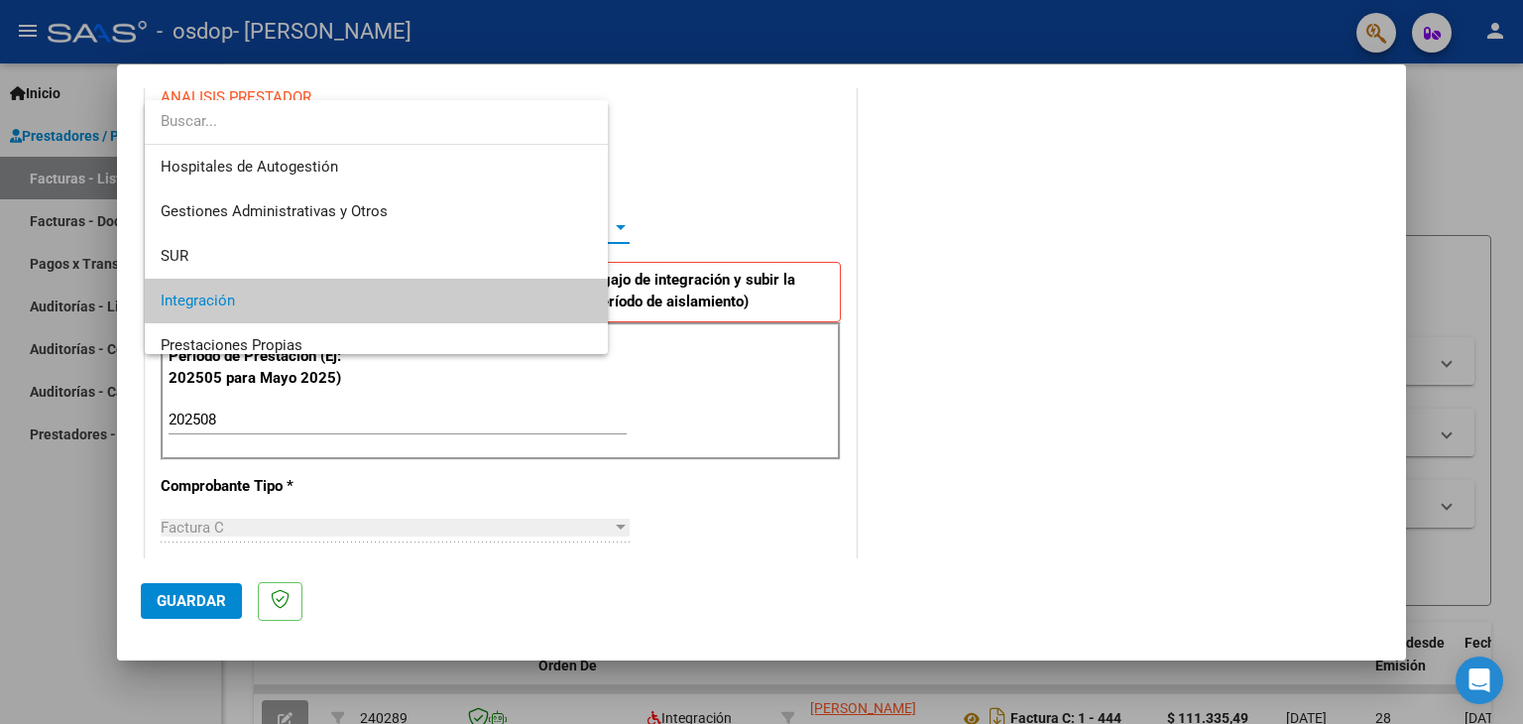
scroll to position [73, 0]
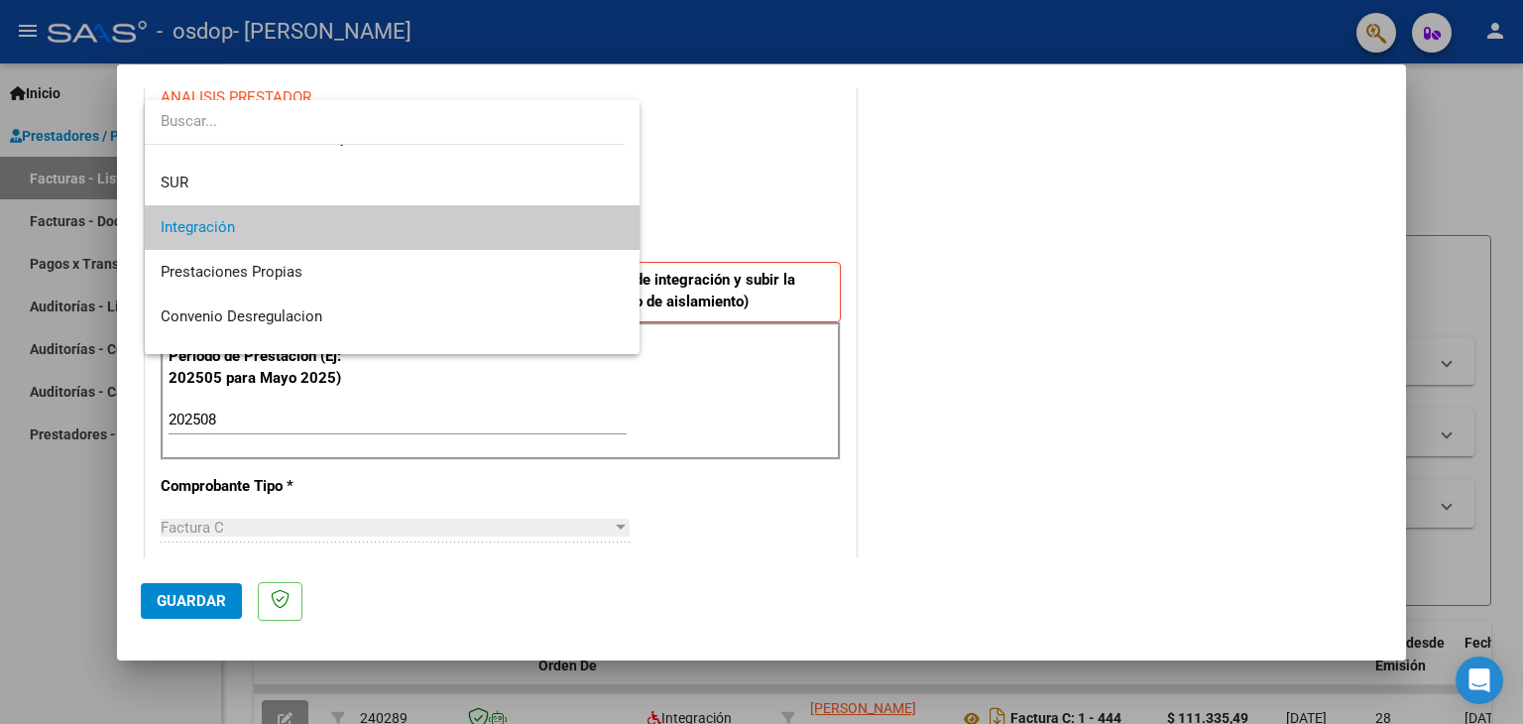
click at [271, 233] on span "Integración" at bounding box center [393, 227] width 464 height 45
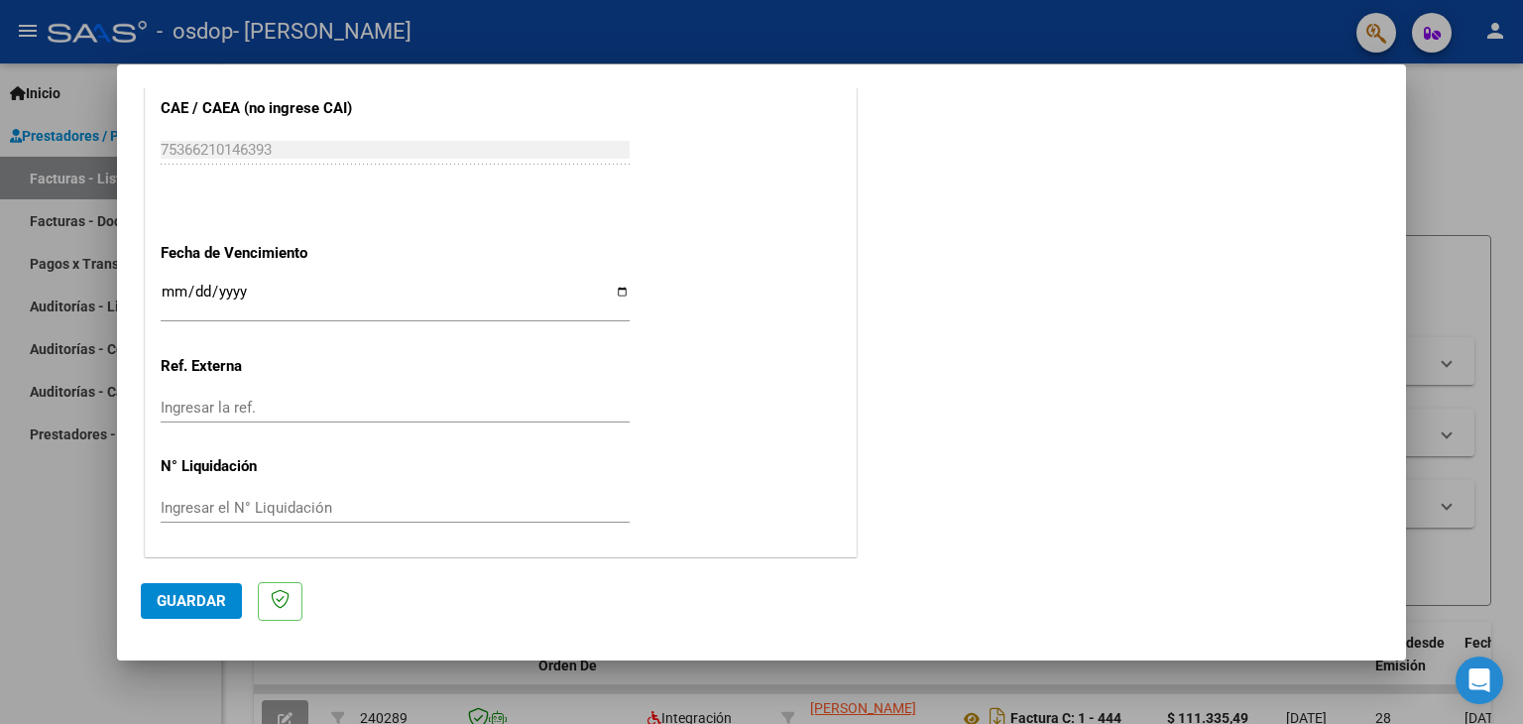
scroll to position [975, 0]
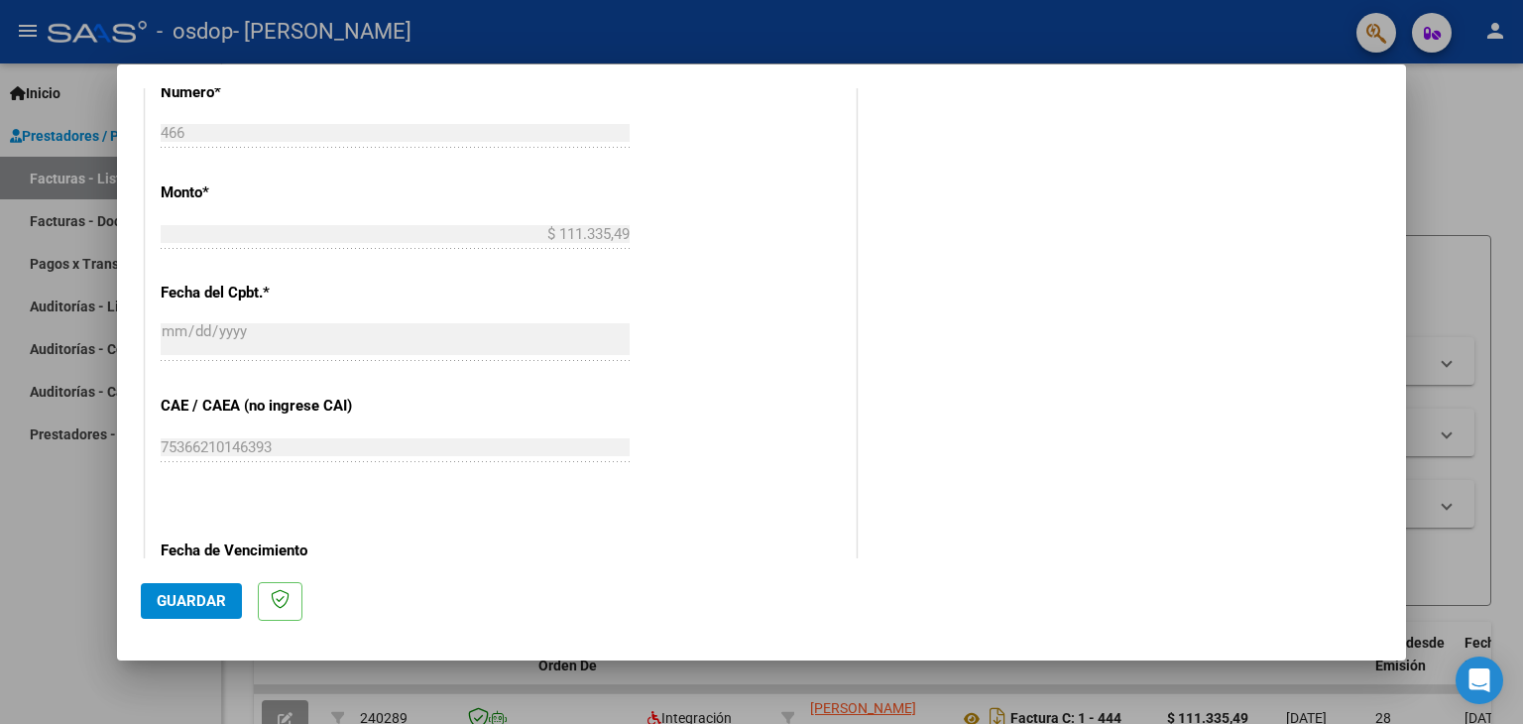
click at [199, 595] on span "Guardar" at bounding box center [191, 601] width 69 height 18
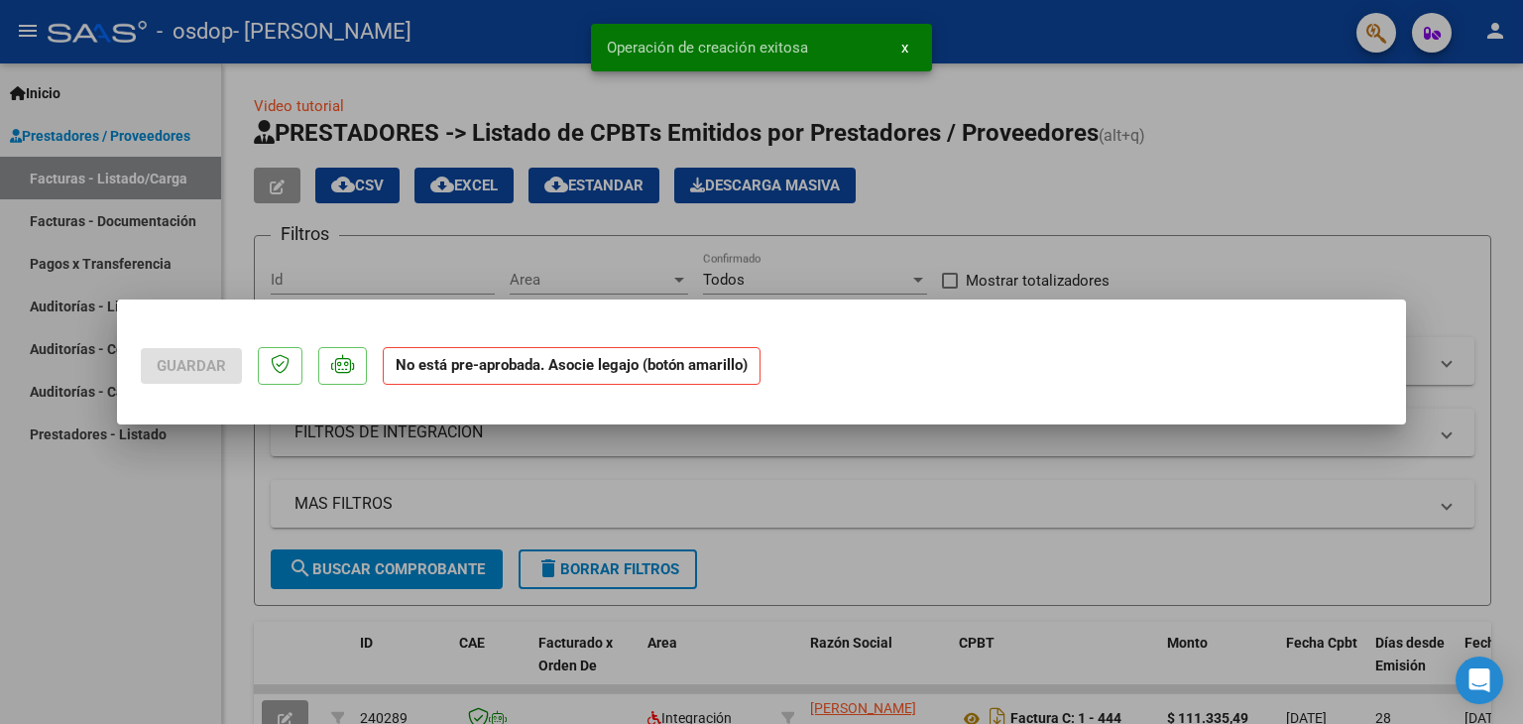
scroll to position [0, 0]
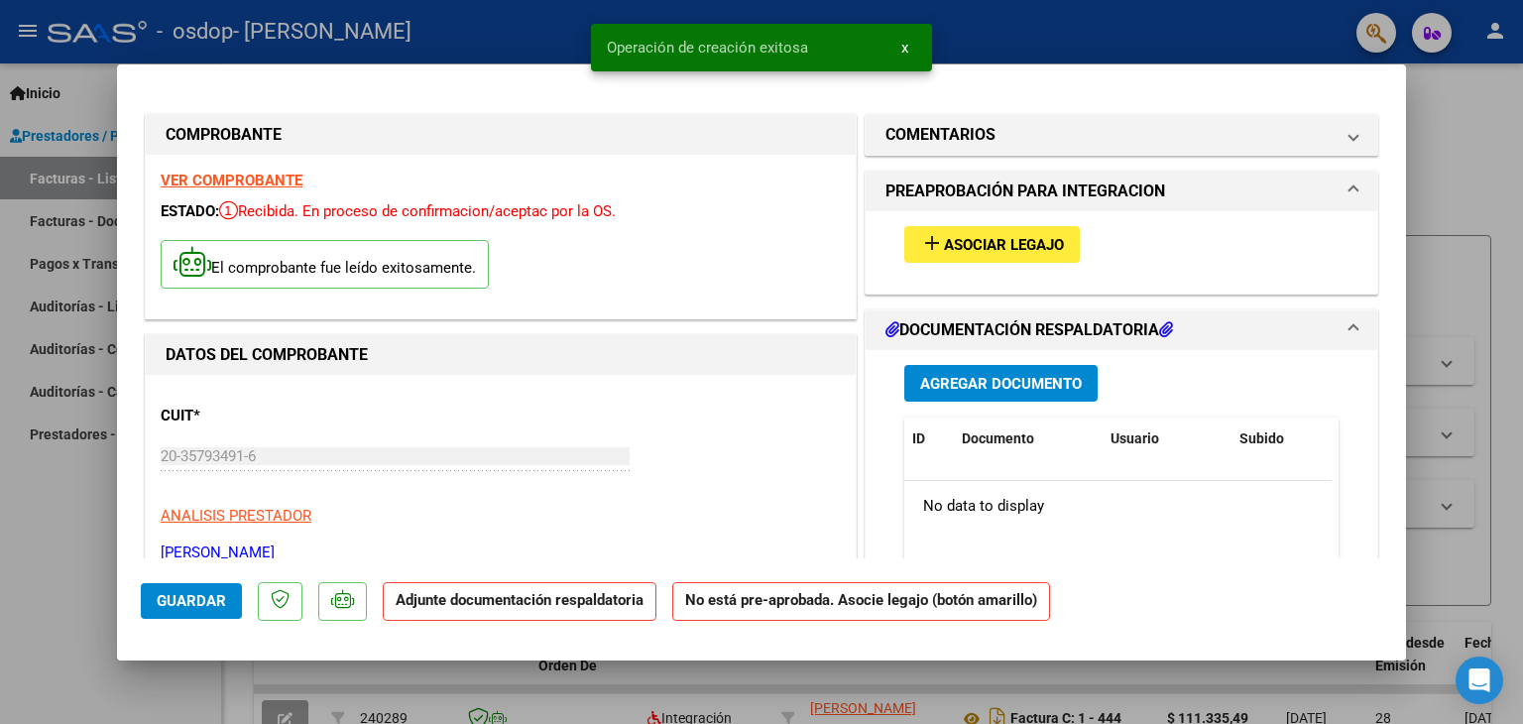
click at [1035, 247] on span "Asociar Legajo" at bounding box center [1004, 245] width 120 height 18
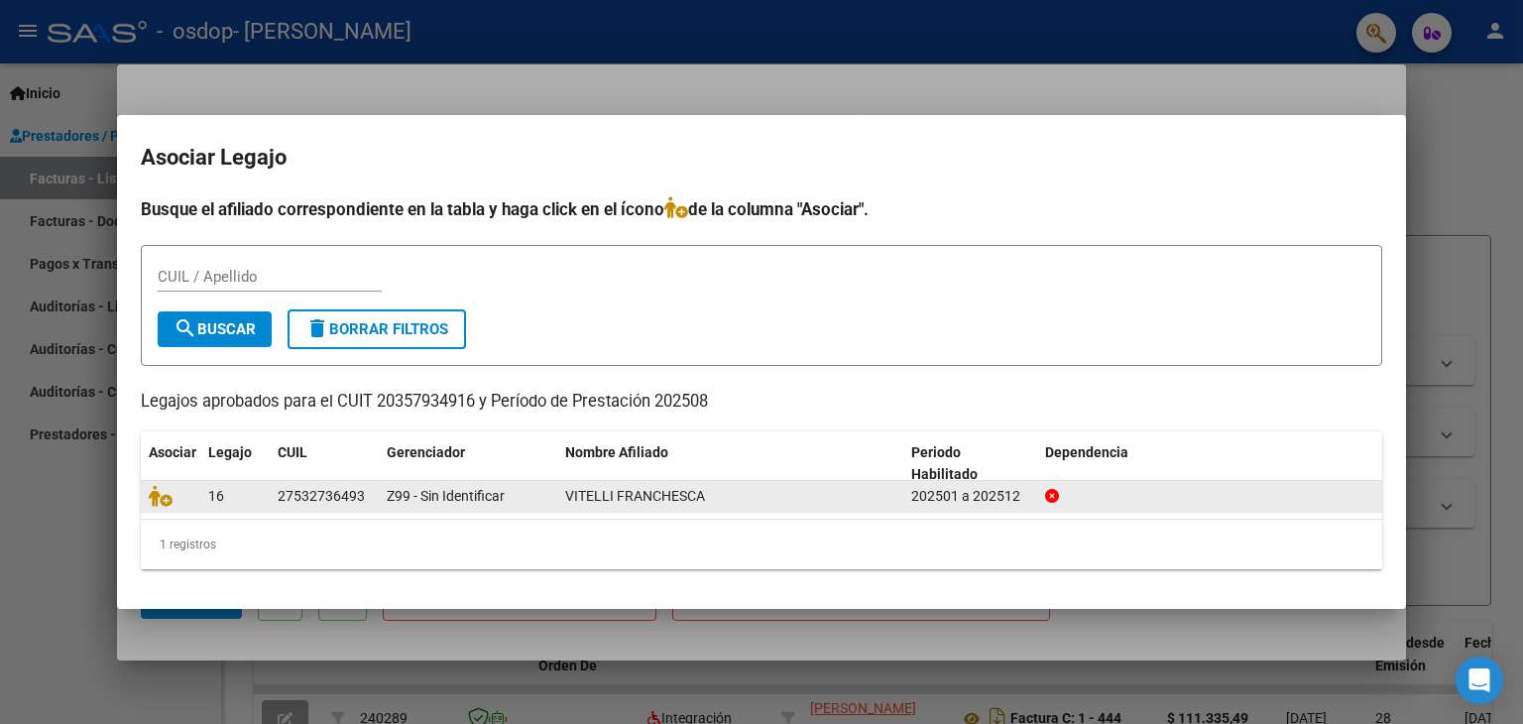
click at [260, 495] on div "16" at bounding box center [235, 496] width 54 height 23
click at [791, 492] on div "VITELLI FRANCHESCA" at bounding box center [730, 496] width 330 height 23
click at [163, 501] on icon at bounding box center [161, 496] width 24 height 22
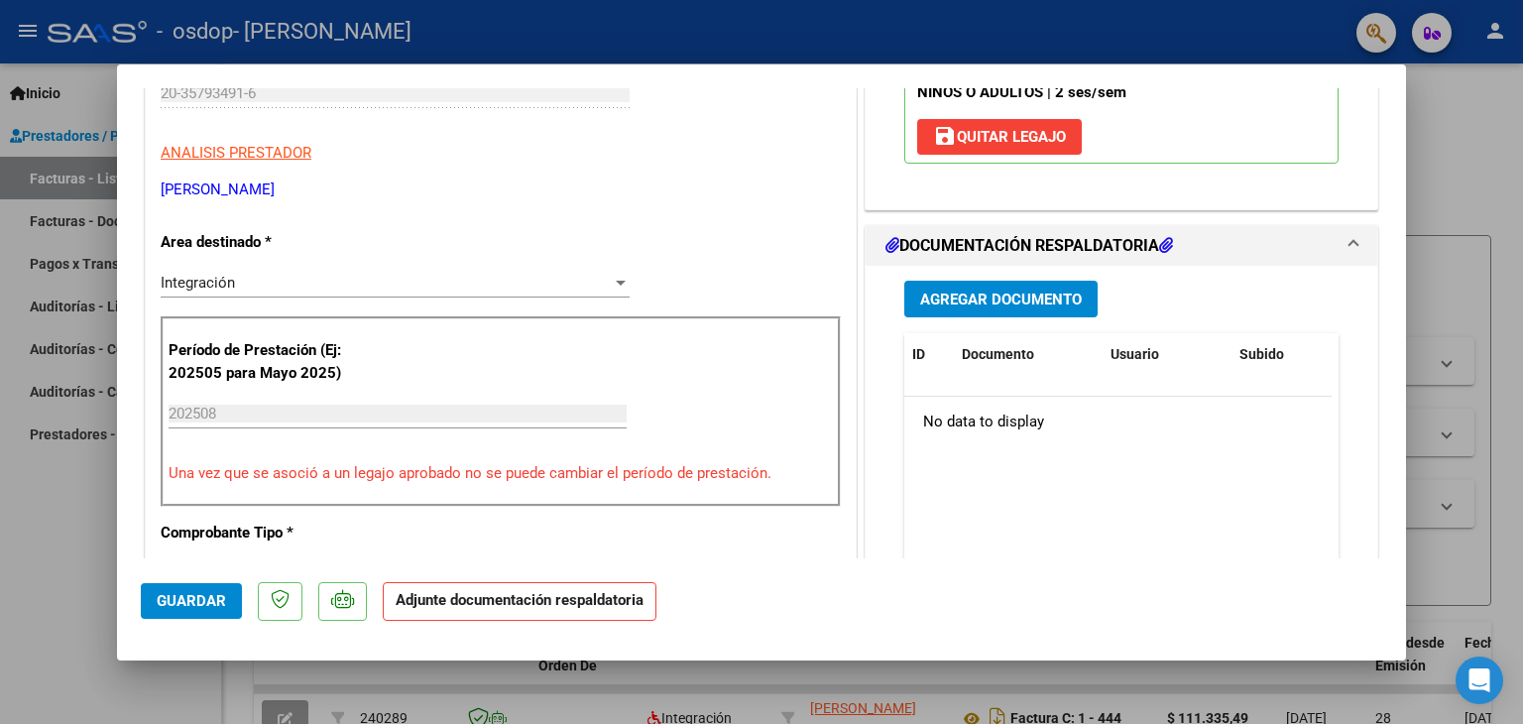
scroll to position [397, 0]
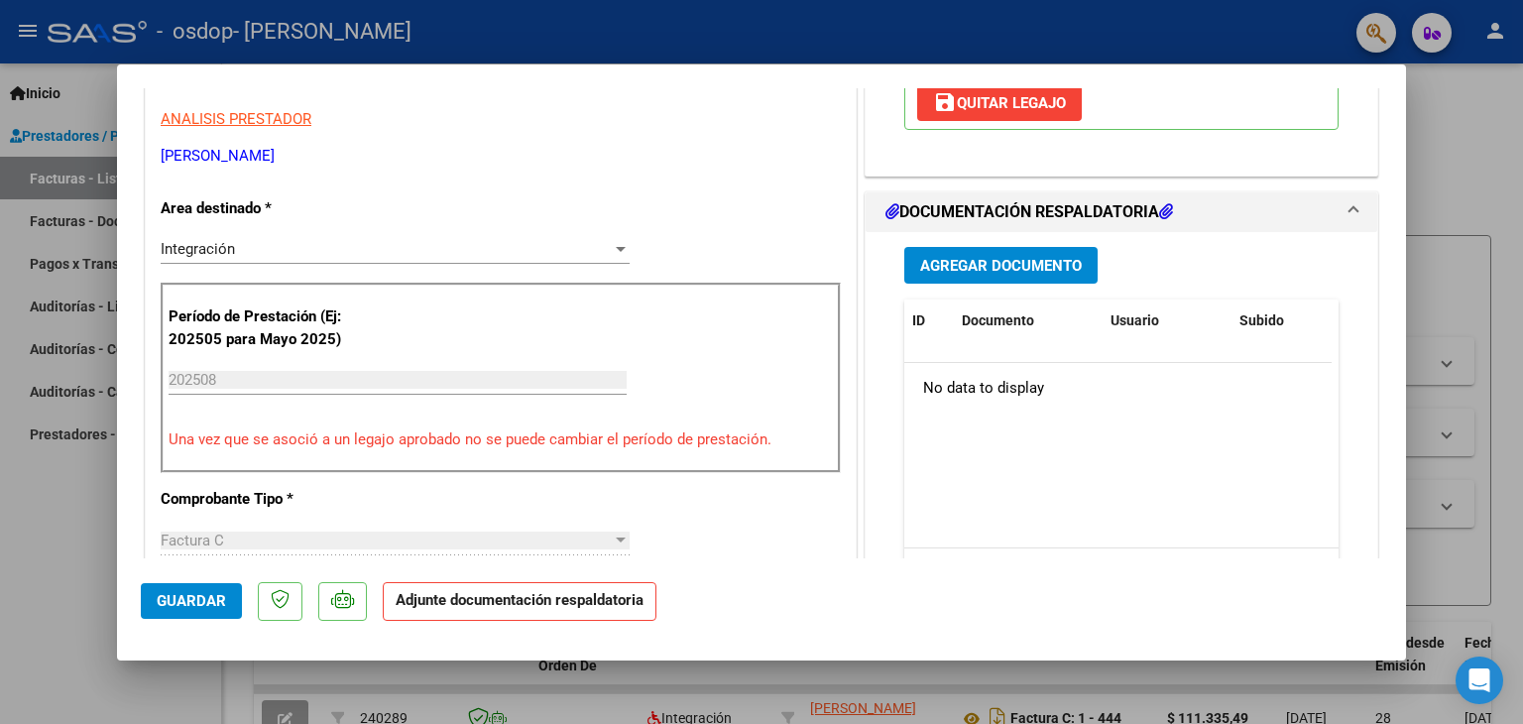
click at [1027, 266] on span "Agregar Documento" at bounding box center [1001, 266] width 162 height 18
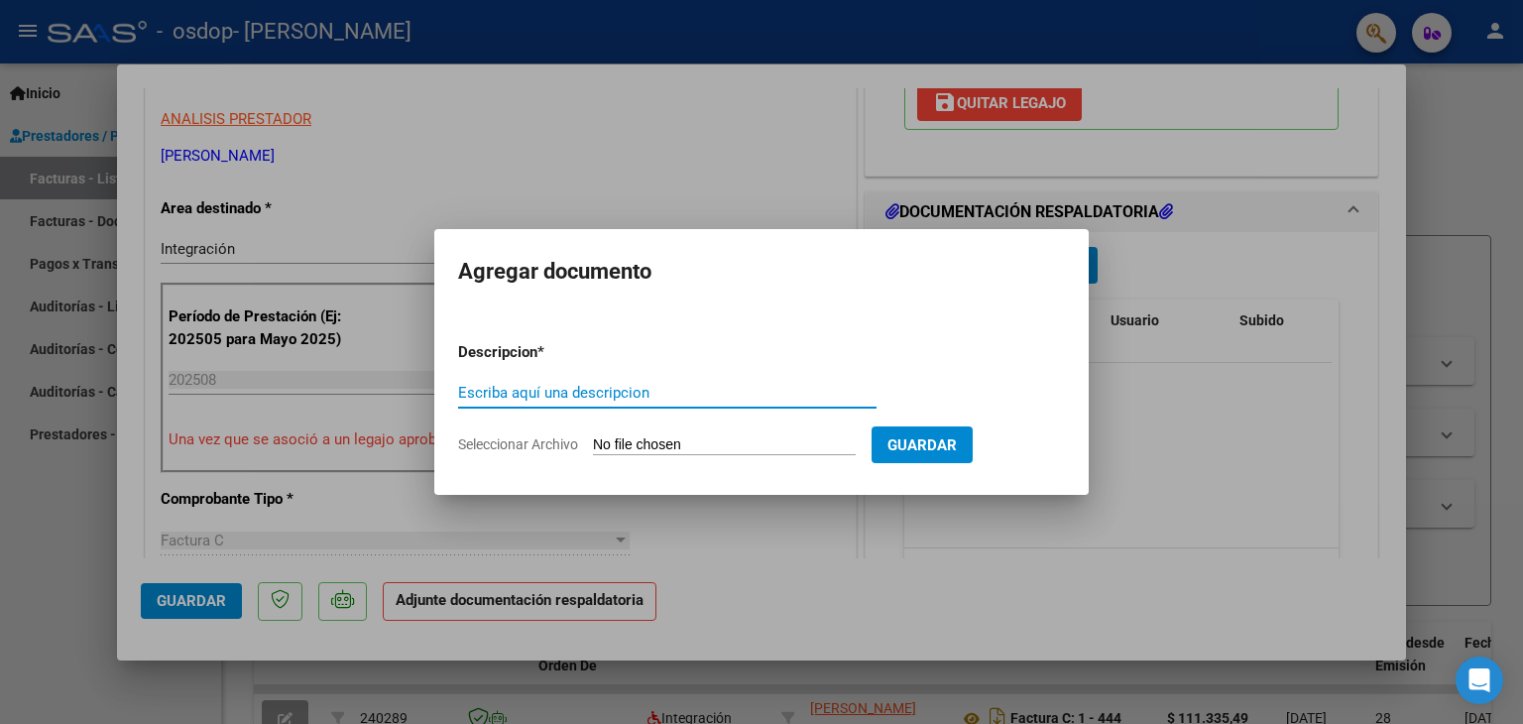
click at [586, 396] on input "Escriba aquí una descripcion" at bounding box center [667, 393] width 418 height 18
click at [625, 392] on input "Escriba aquí una descripcion" at bounding box center [667, 393] width 418 height 18
type input "Planilla Agosto Vitelli"
click at [724, 435] on app-file-uploader "Seleccionar Archivo" at bounding box center [665, 444] width 414 height 18
click at [707, 450] on input "Seleccionar Archivo" at bounding box center [724, 445] width 263 height 19
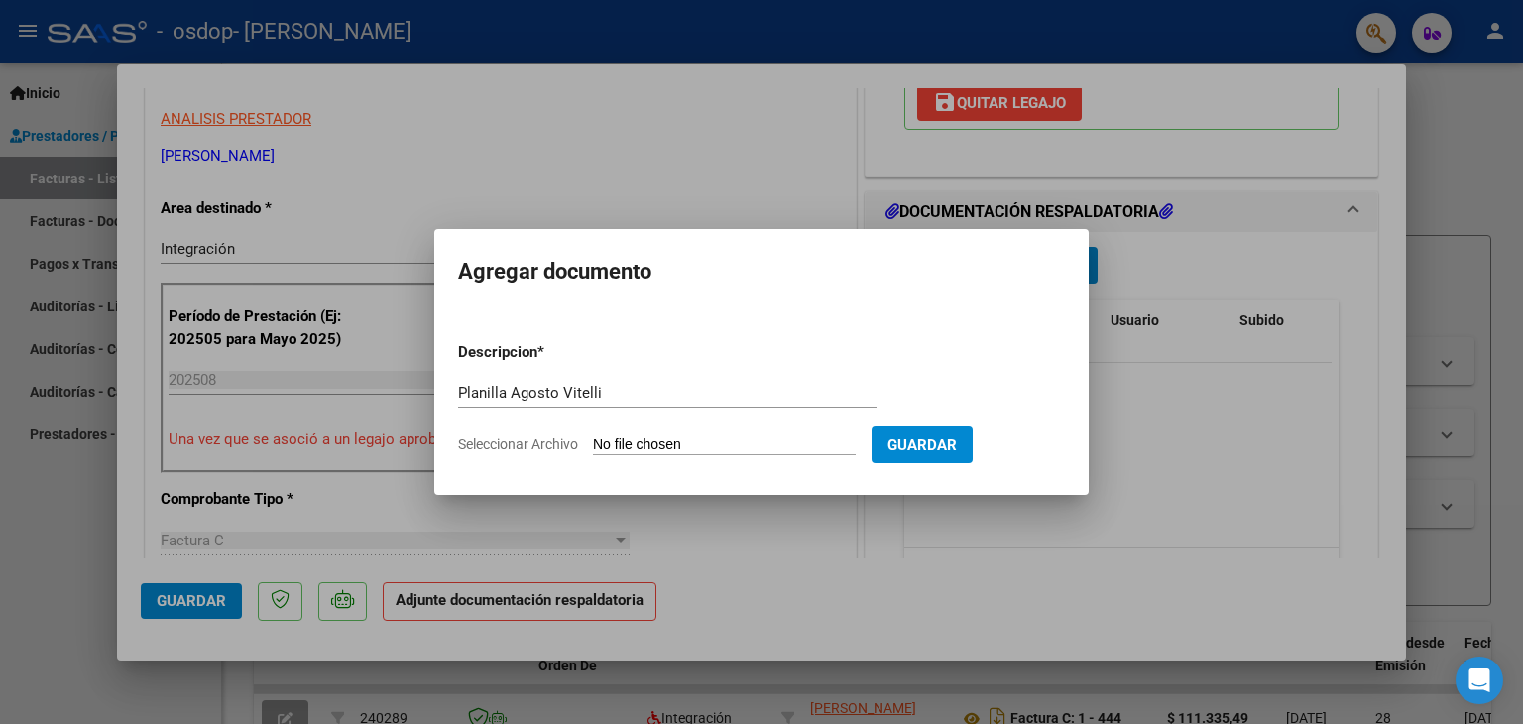
type input "C:\fakepath\Vitelli [DATE].pdf"
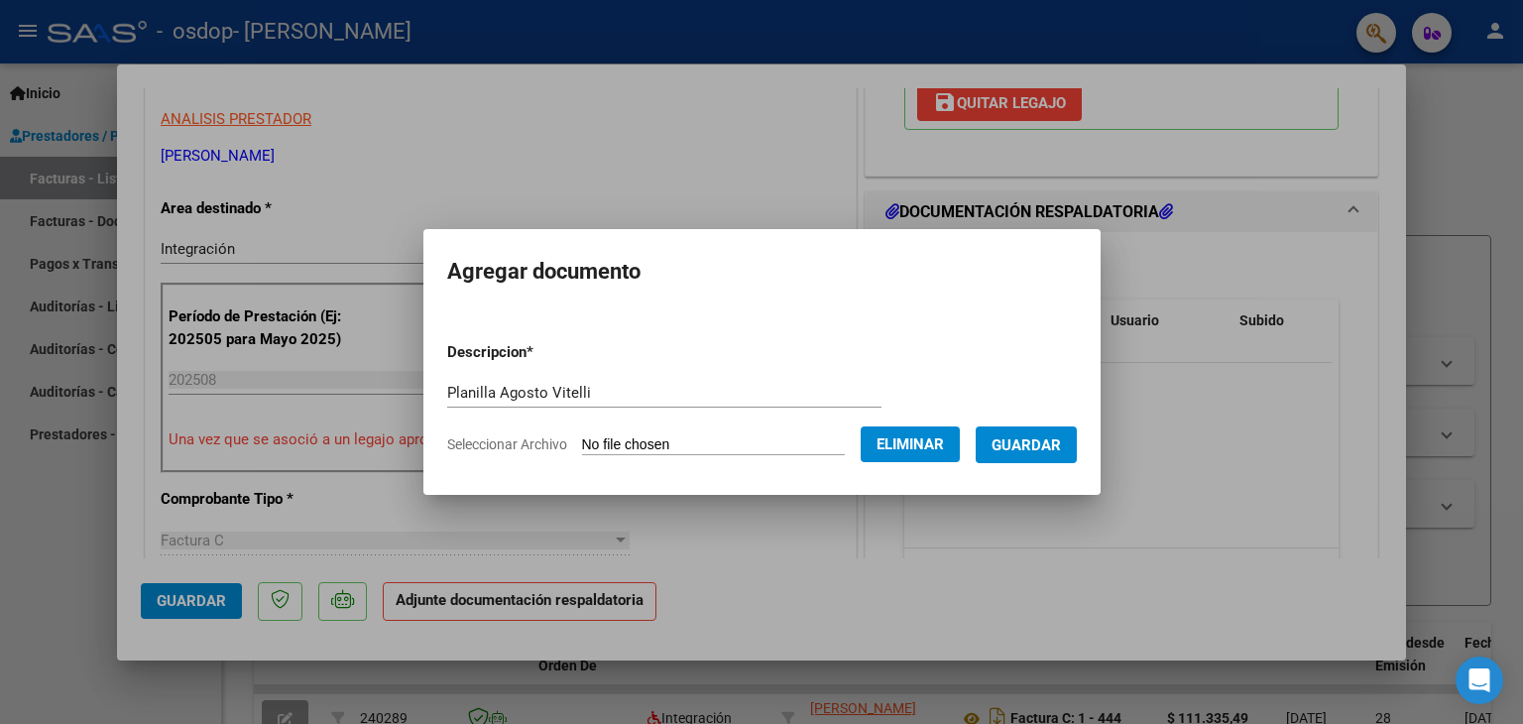
click at [1061, 453] on span "Guardar" at bounding box center [1026, 445] width 69 height 18
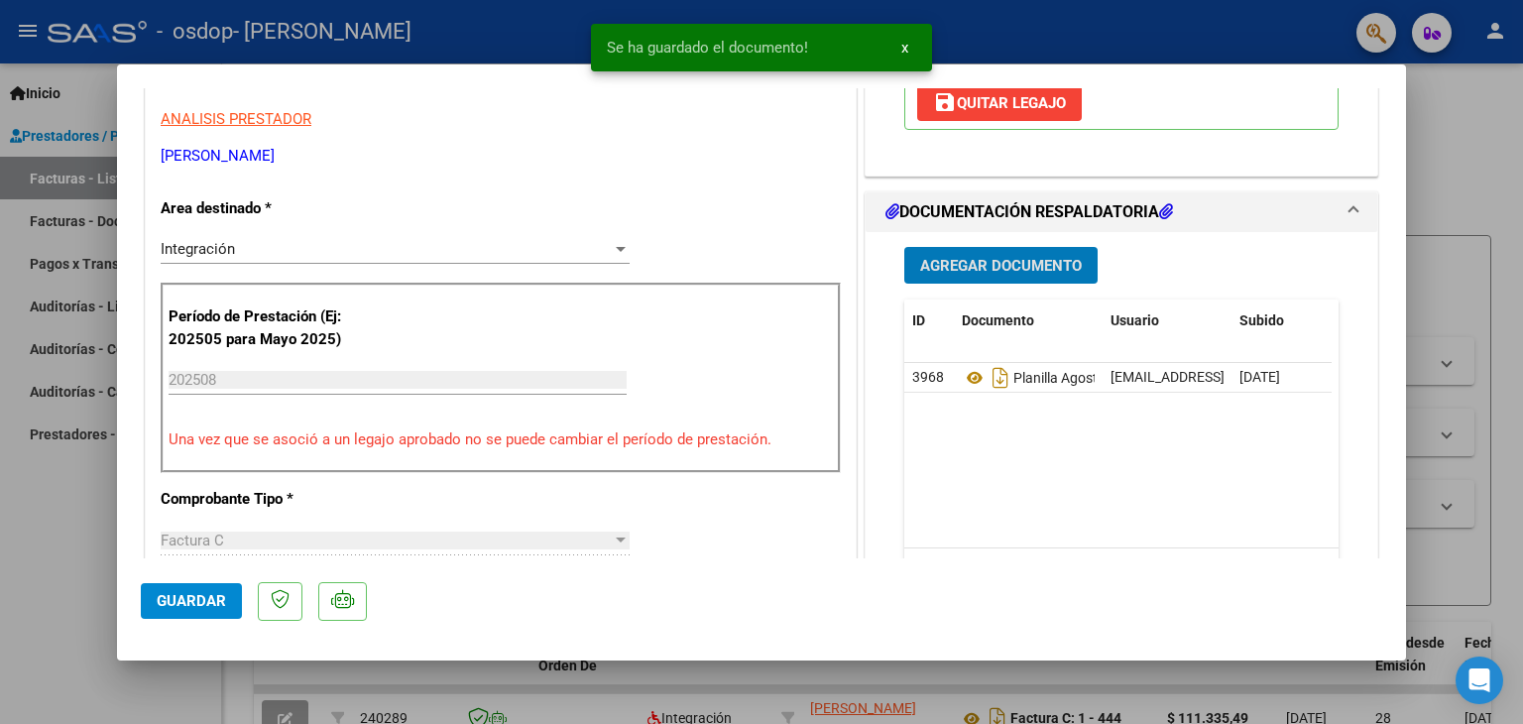
click at [1020, 257] on span "Agregar Documento" at bounding box center [1001, 266] width 162 height 18
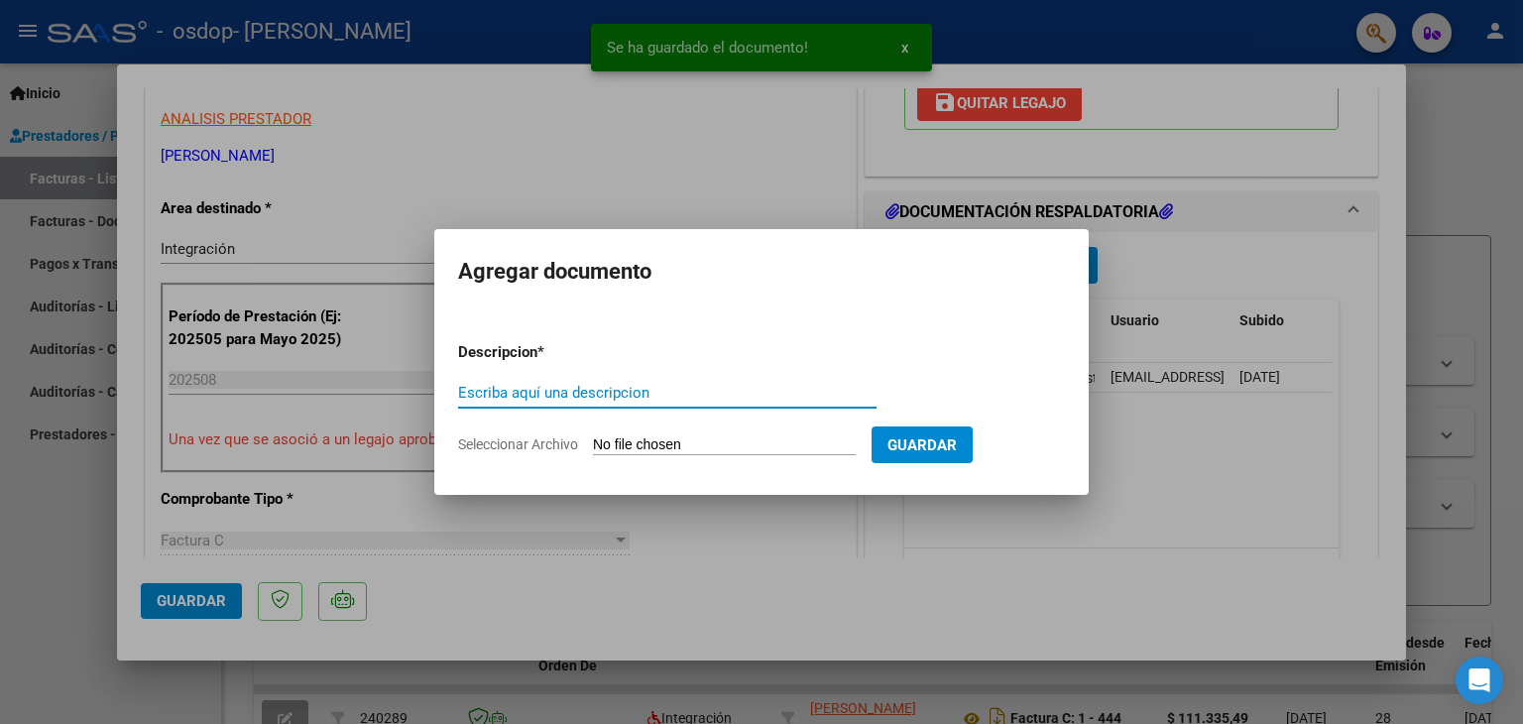
click at [601, 386] on input "Escriba aquí una descripcion" at bounding box center [667, 393] width 418 height 18
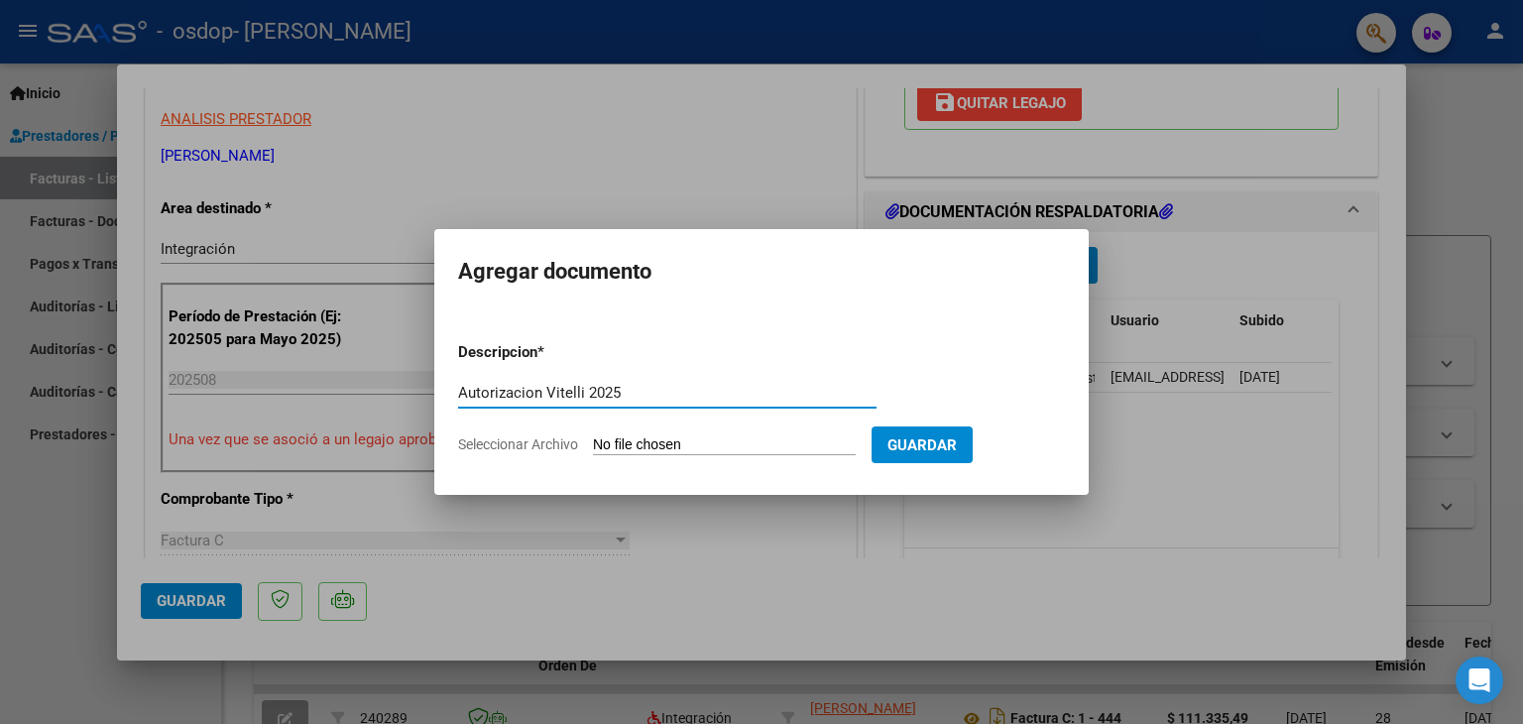
type input "Autorizacion Vitelli 2025"
click at [559, 445] on span "Seleccionar Archivo" at bounding box center [518, 444] width 120 height 16
click at [593, 445] on input "Seleccionar Archivo" at bounding box center [724, 445] width 263 height 19
type input "C:\fakepath\Autorizacion Vitelli 2025.pdf"
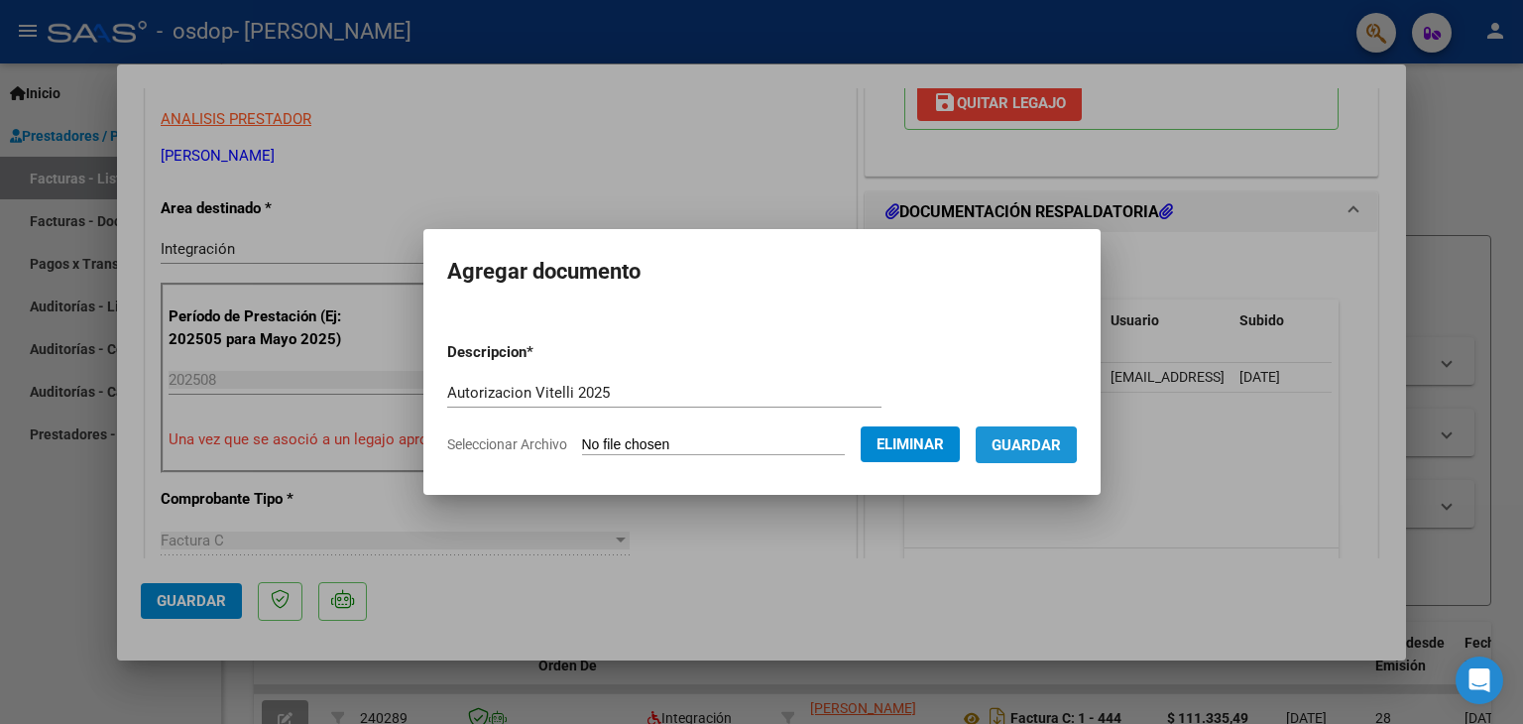
click at [1033, 444] on span "Guardar" at bounding box center [1026, 445] width 69 height 18
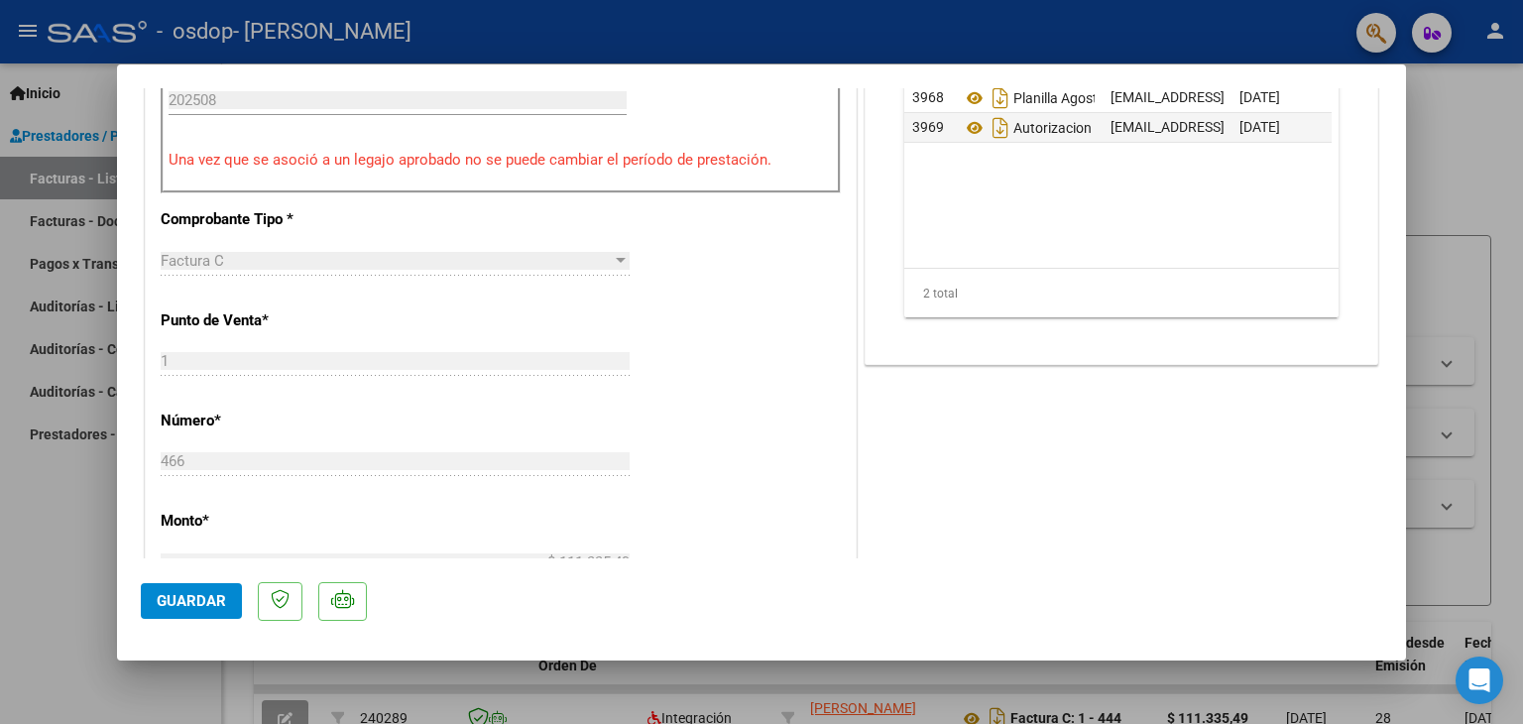
scroll to position [410, 0]
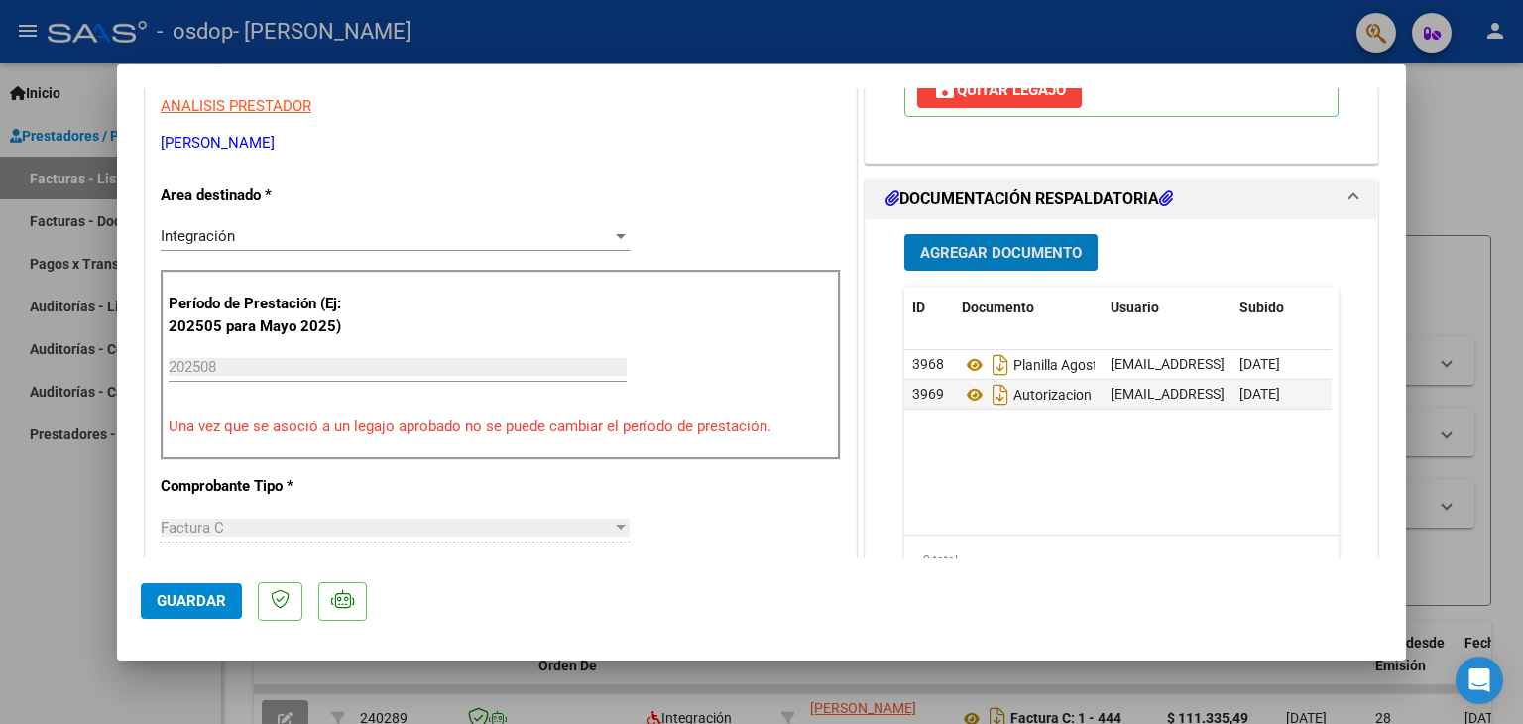
click at [1035, 244] on span "Agregar Documento" at bounding box center [1001, 253] width 162 height 18
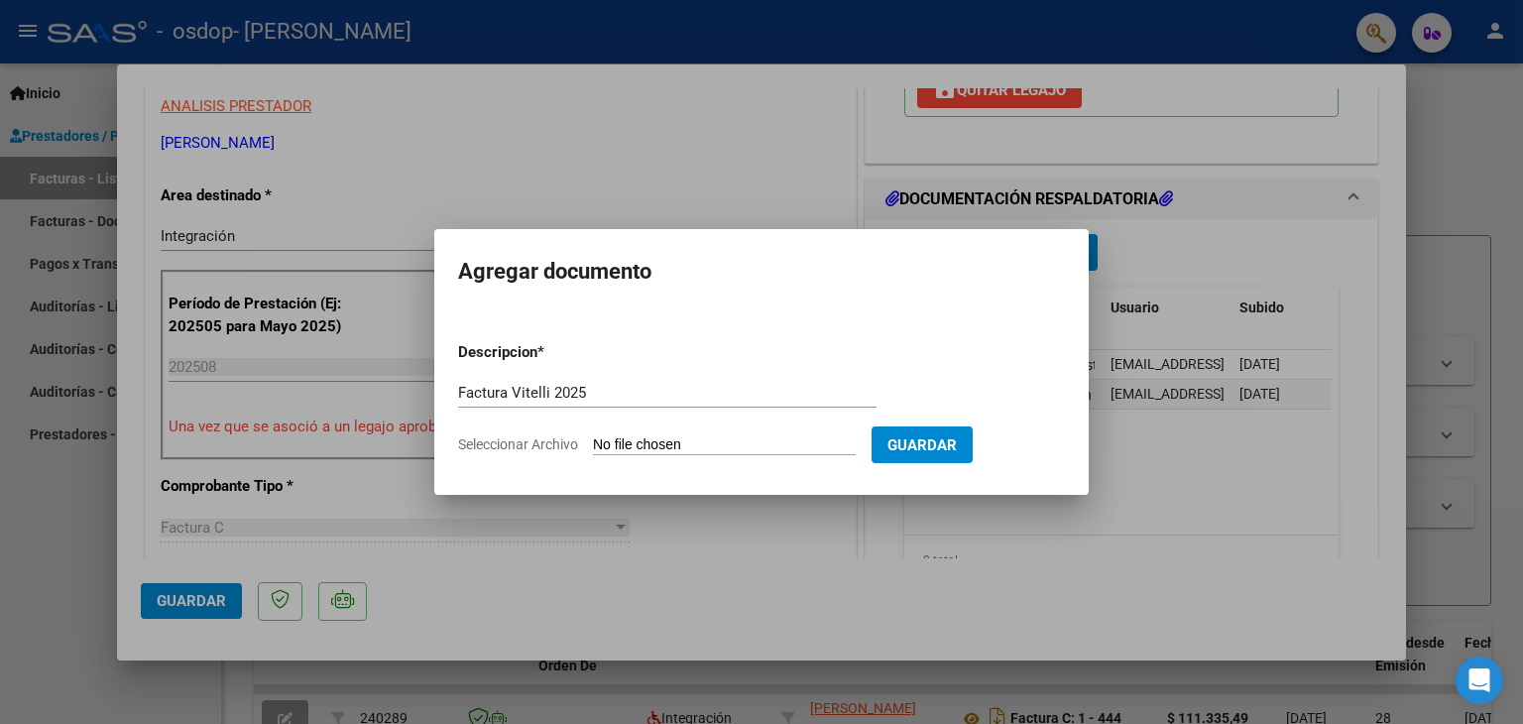
drag, startPoint x: 629, startPoint y: 376, endPoint x: 592, endPoint y: 389, distance: 38.9
click at [592, 389] on form "Descripcion * Factura Vitelli 2025 Escriba aquí una descripcion Seleccionar Arc…" at bounding box center [761, 398] width 607 height 145
click at [593, 394] on input "Factura Vitelli 2025" at bounding box center [667, 393] width 418 height 18
click at [774, 385] on input "Factura Vitelli 202508" at bounding box center [667, 393] width 418 height 18
type input "Factura Vitelli 202508"
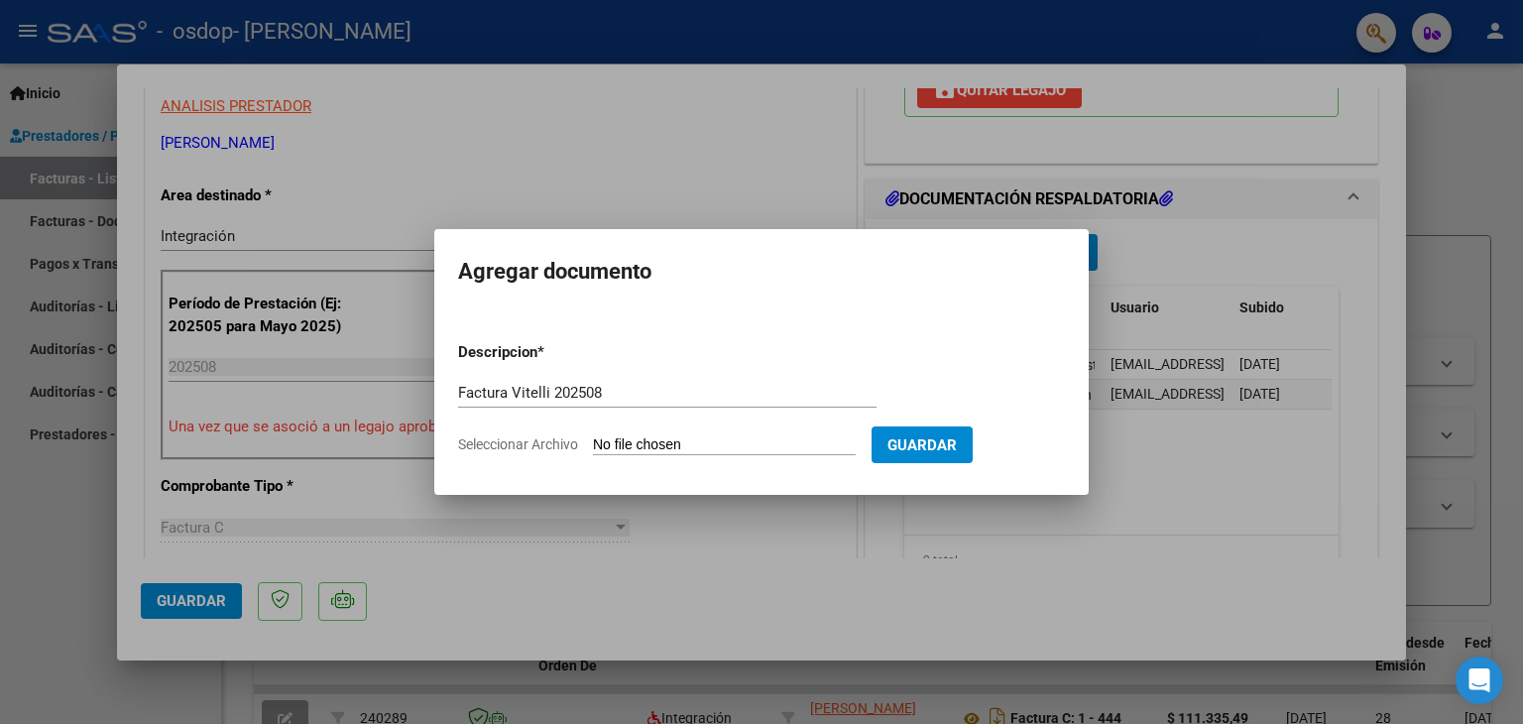
click at [550, 457] on form "Descripcion * Factura Vitelli 202508 Escriba aquí una descripcion Seleccionar A…" at bounding box center [761, 398] width 607 height 145
click at [565, 446] on span "Seleccionar Archivo" at bounding box center [518, 444] width 120 height 16
click at [593, 446] on input "Seleccionar Archivo" at bounding box center [724, 445] width 263 height 19
type input "C:\fakepath\20357934916_011_00001_00000466.pdf"
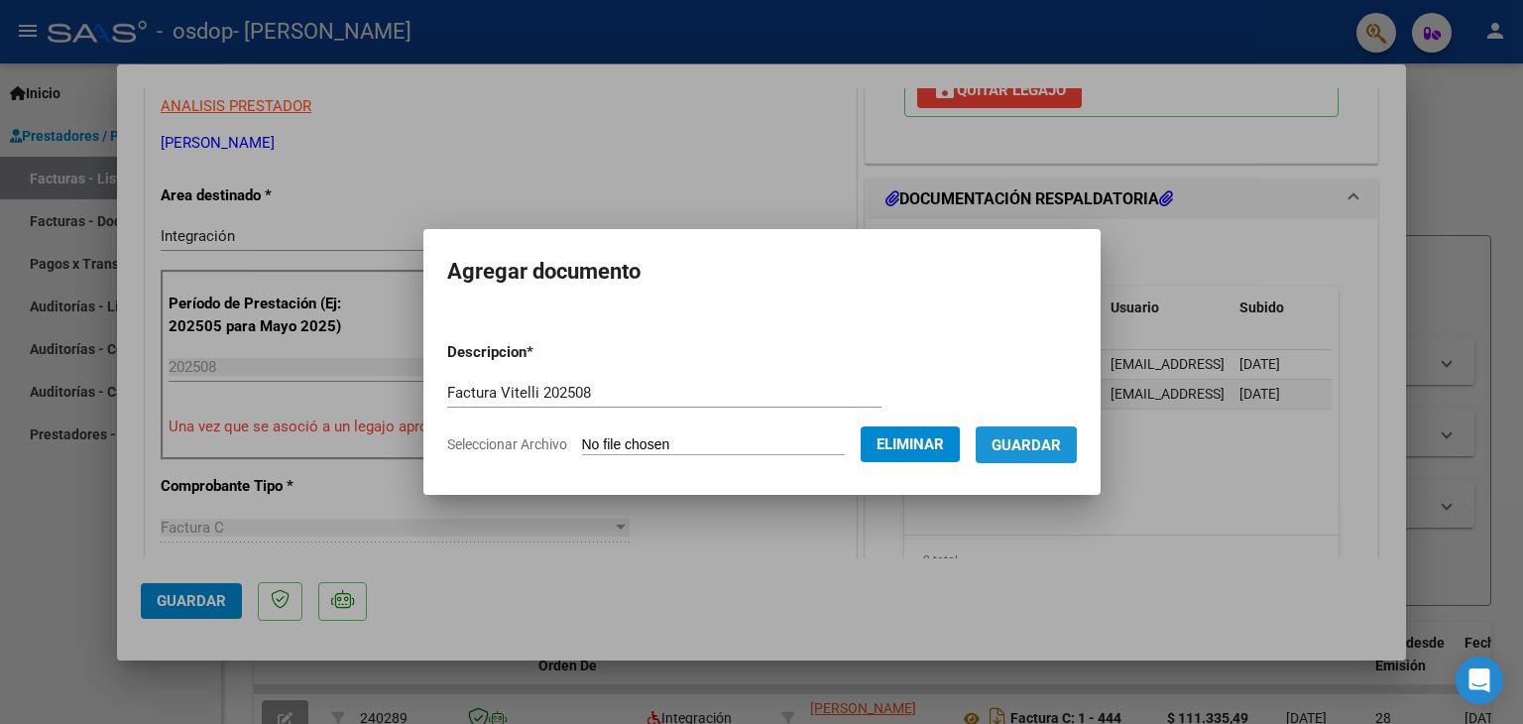
click at [1024, 456] on button "Guardar" at bounding box center [1026, 444] width 101 height 37
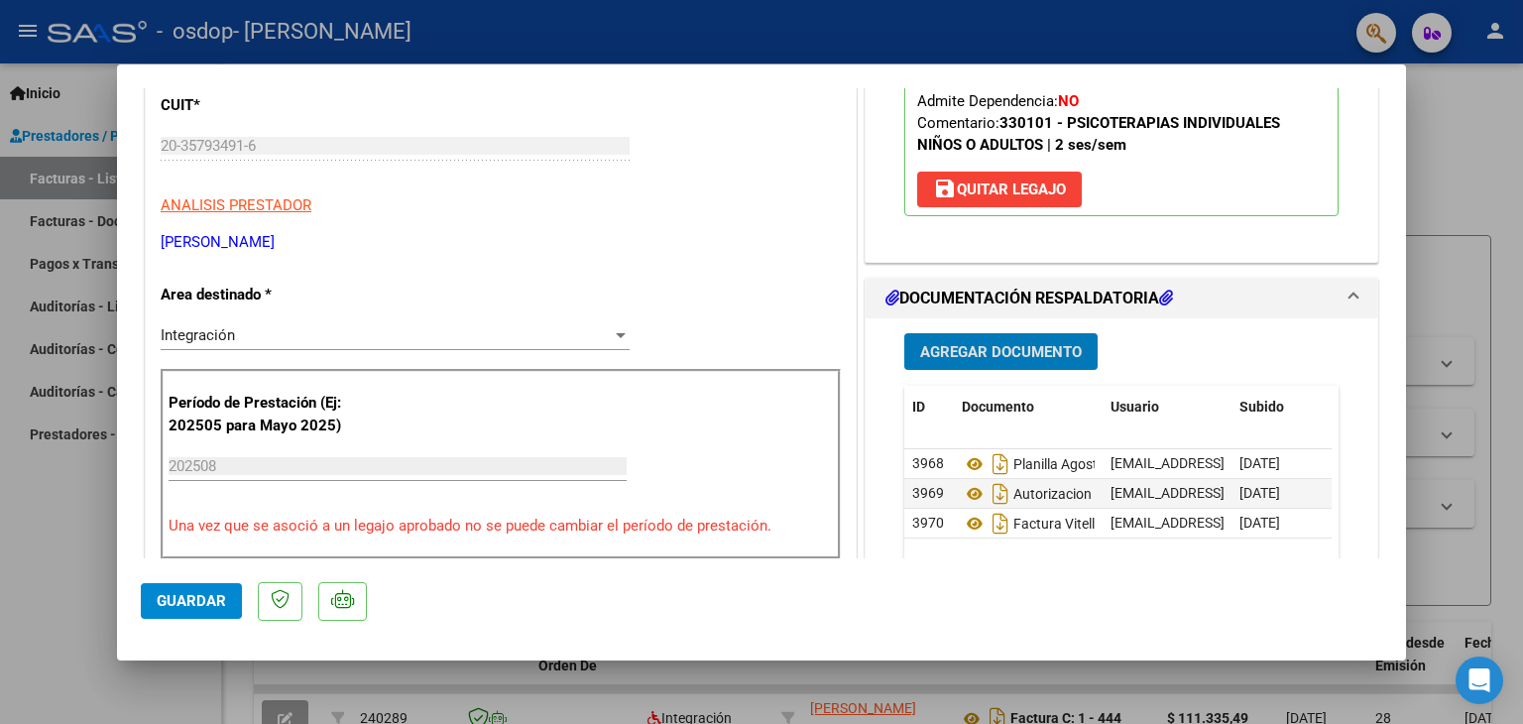
scroll to position [509, 0]
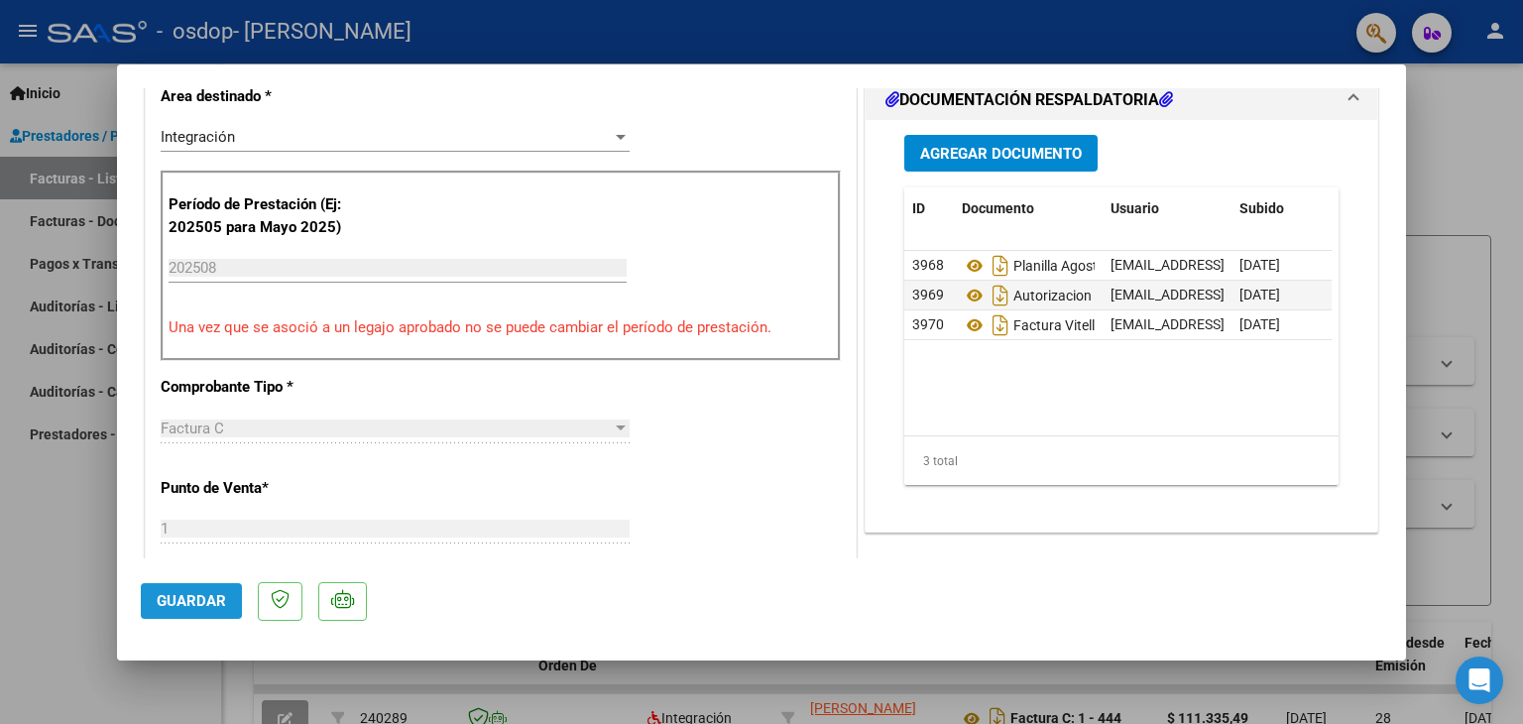
click at [206, 600] on span "Guardar" at bounding box center [191, 601] width 69 height 18
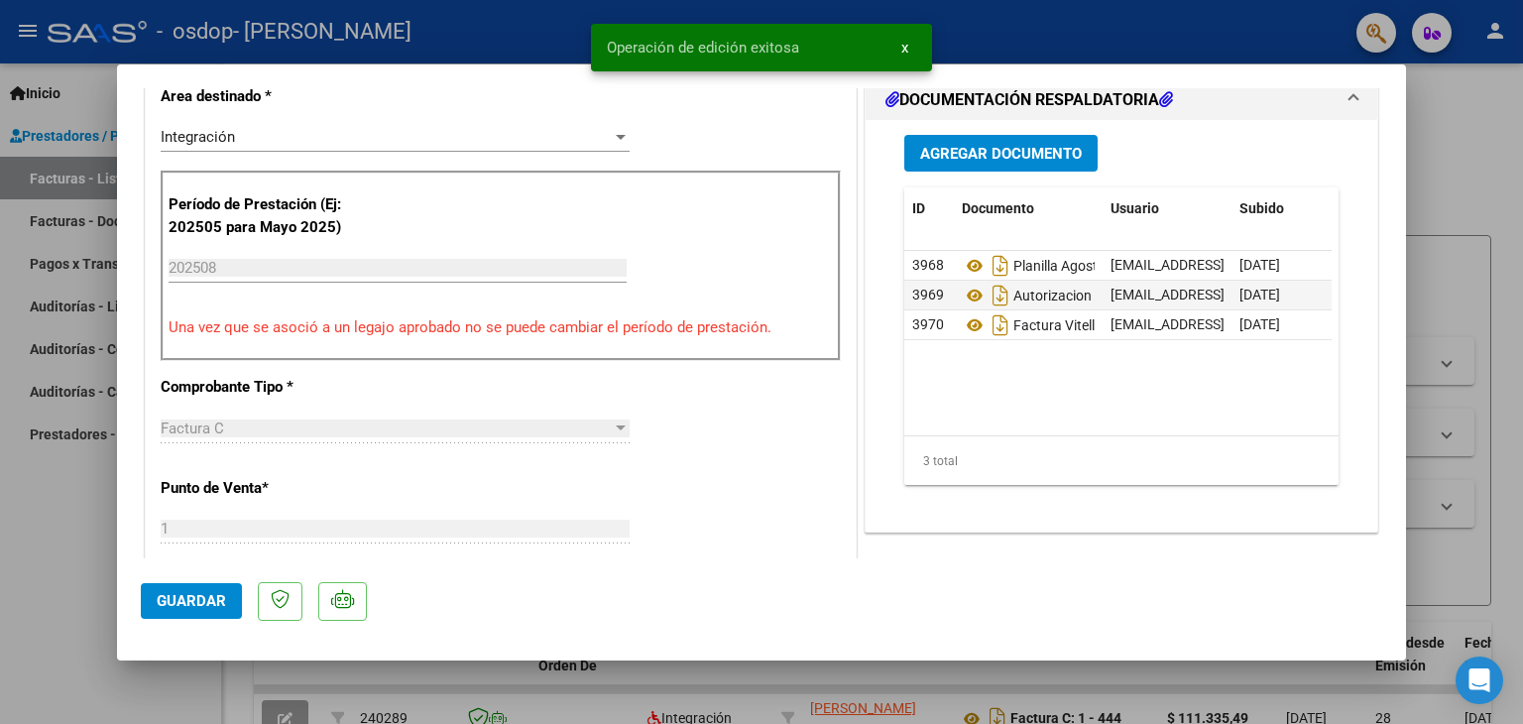
click at [206, 603] on span "Guardar" at bounding box center [191, 601] width 69 height 18
click at [69, 550] on div at bounding box center [761, 362] width 1523 height 724
type input "$ 0,00"
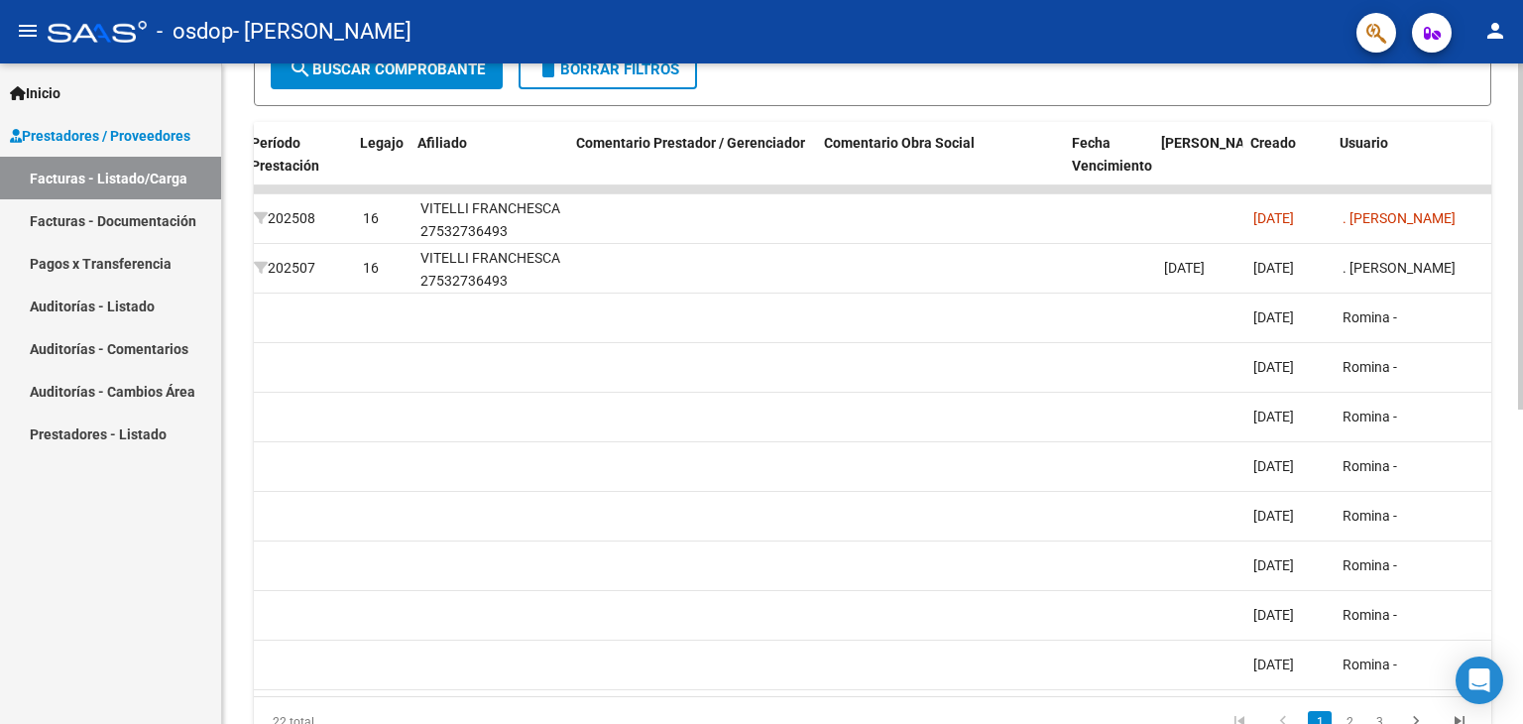
scroll to position [0, 2586]
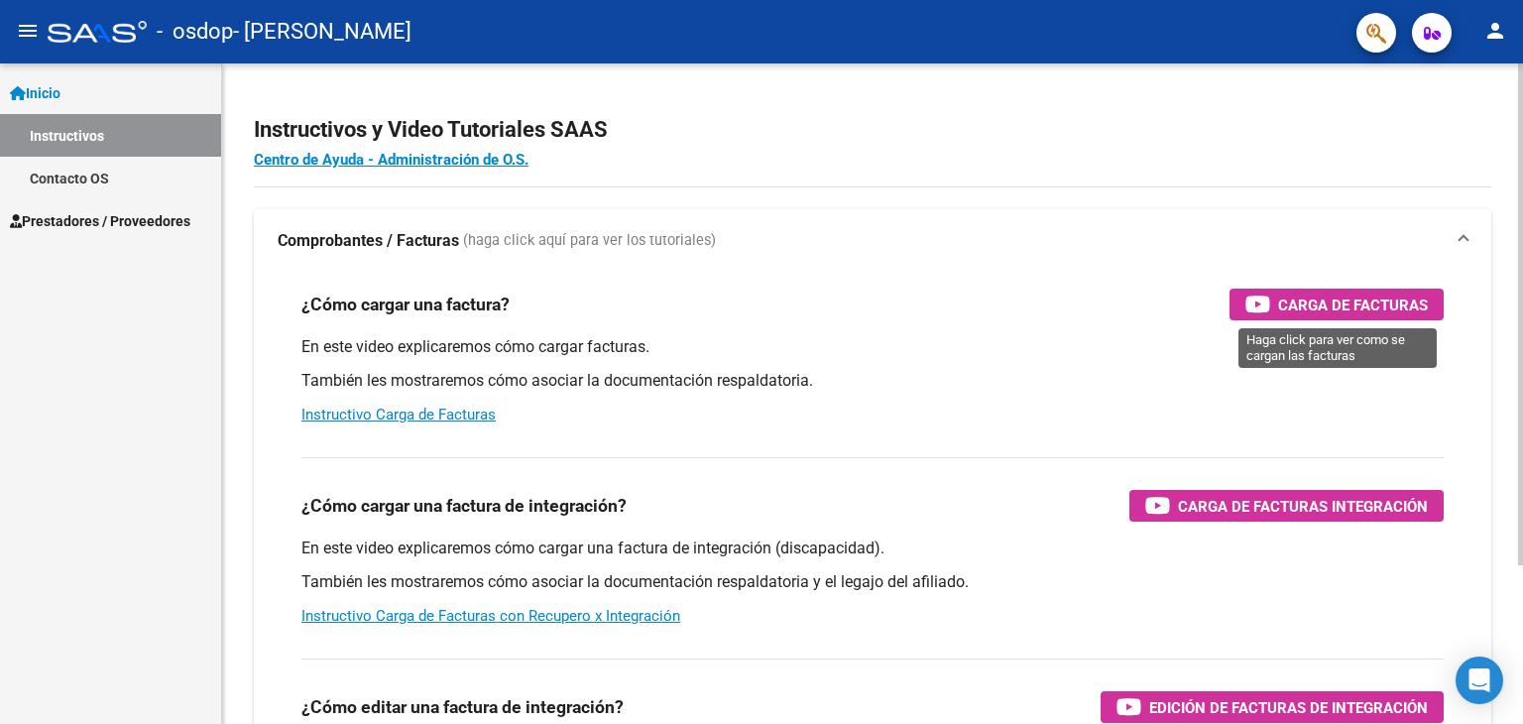
click at [1333, 298] on span "Carga de Facturas" at bounding box center [1353, 305] width 150 height 25
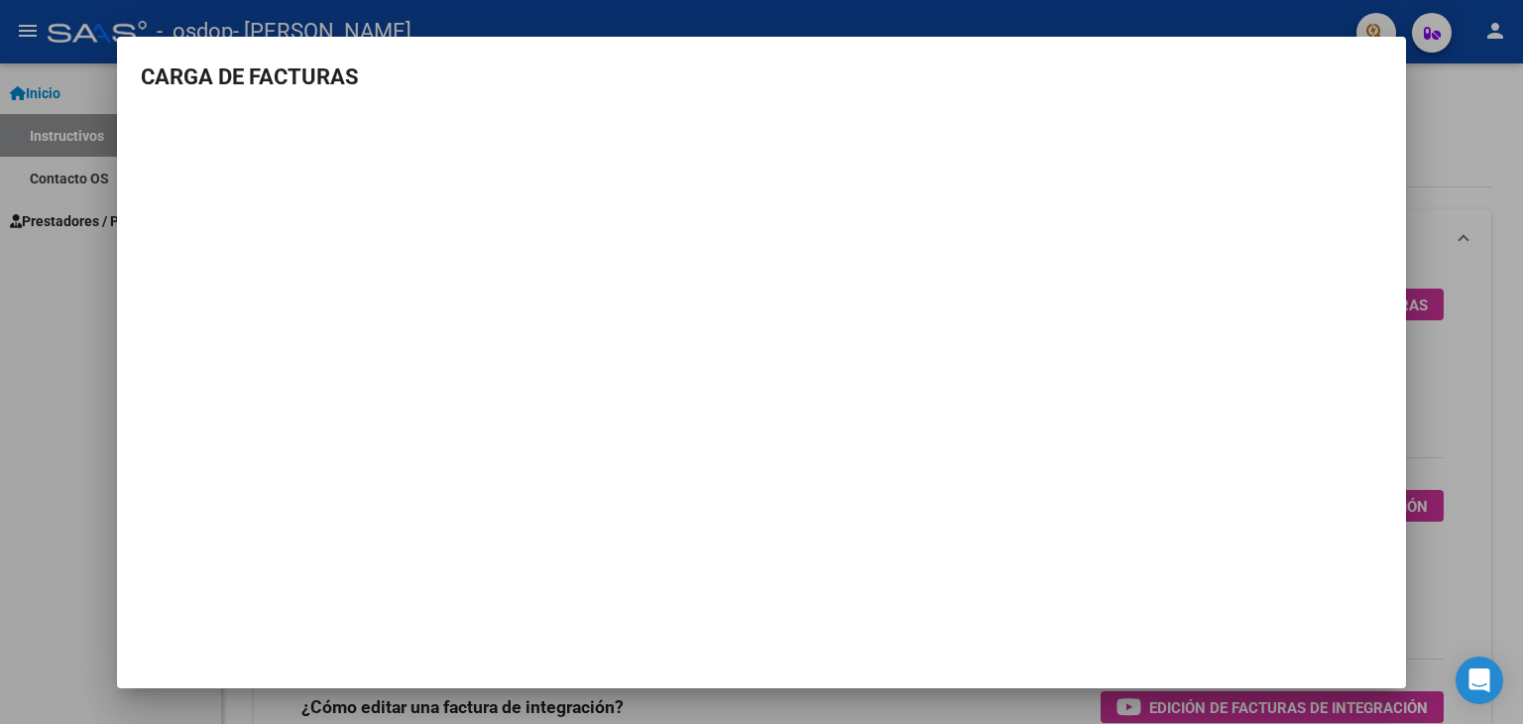
click at [1460, 190] on div at bounding box center [761, 362] width 1523 height 724
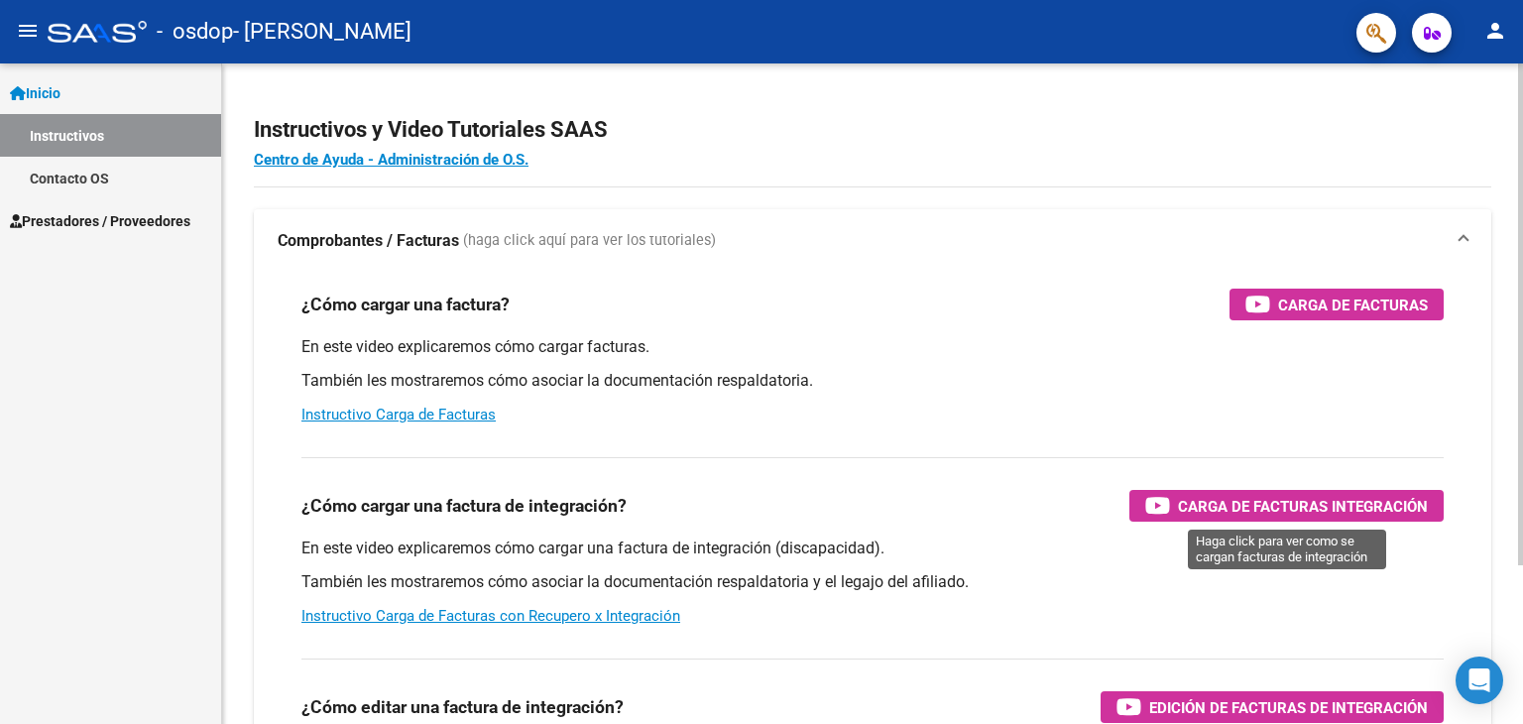
click at [1330, 507] on span "Carga de Facturas Integración" at bounding box center [1303, 506] width 250 height 25
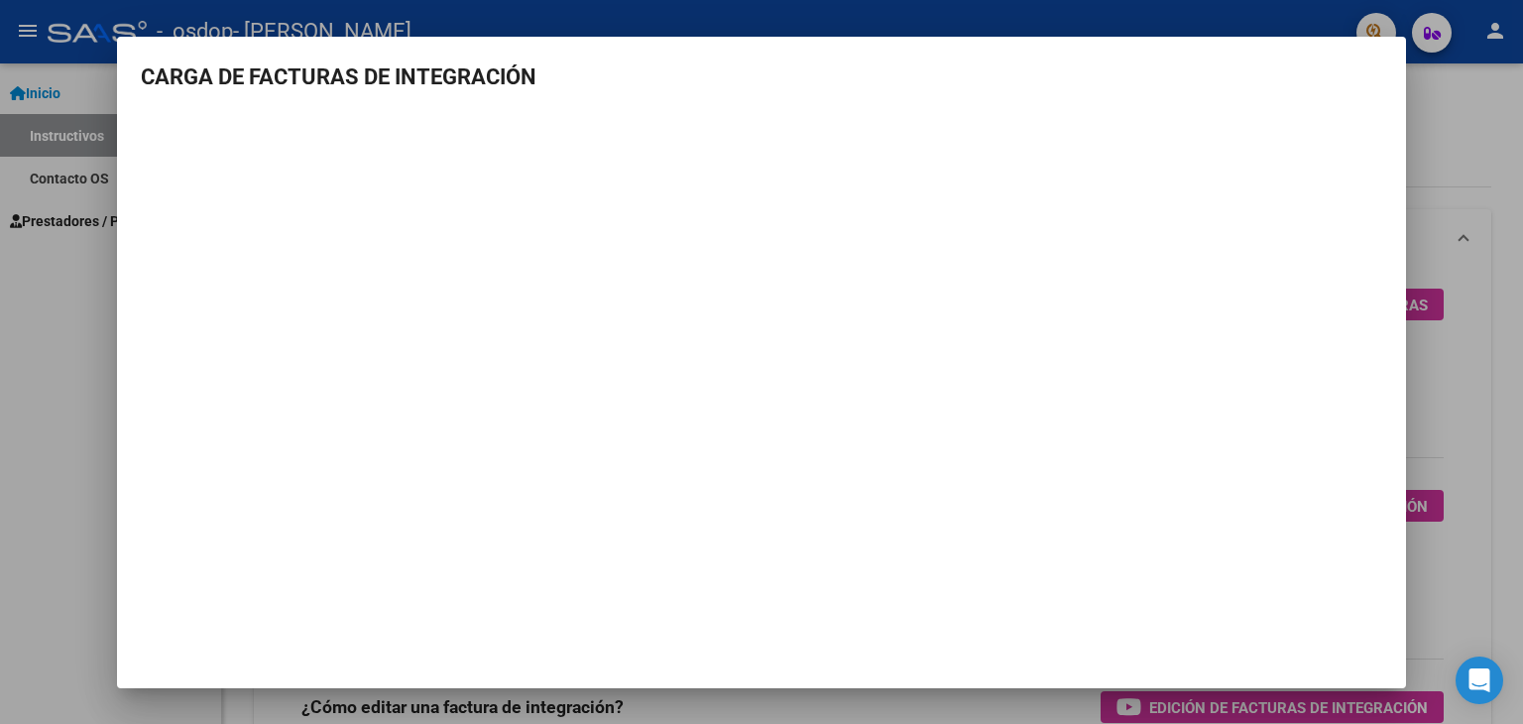
click at [1469, 180] on div at bounding box center [761, 362] width 1523 height 724
